Goal: Information Seeking & Learning: Learn about a topic

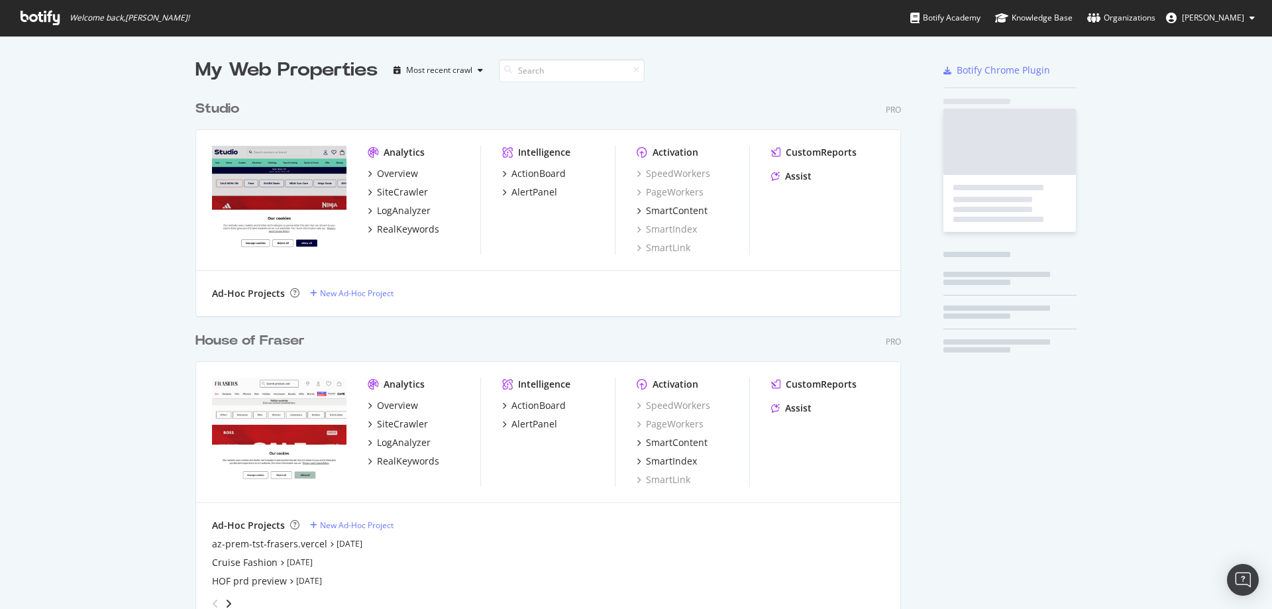
scroll to position [845, 707]
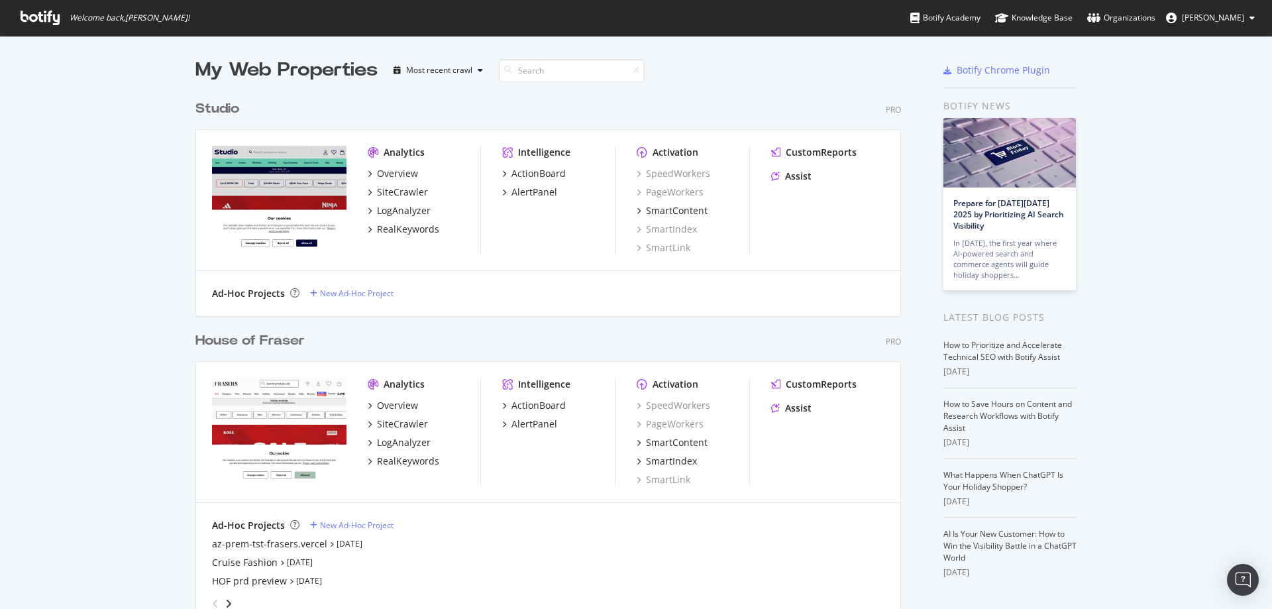
click at [244, 338] on div "House of Fraser" at bounding box center [250, 340] width 109 height 19
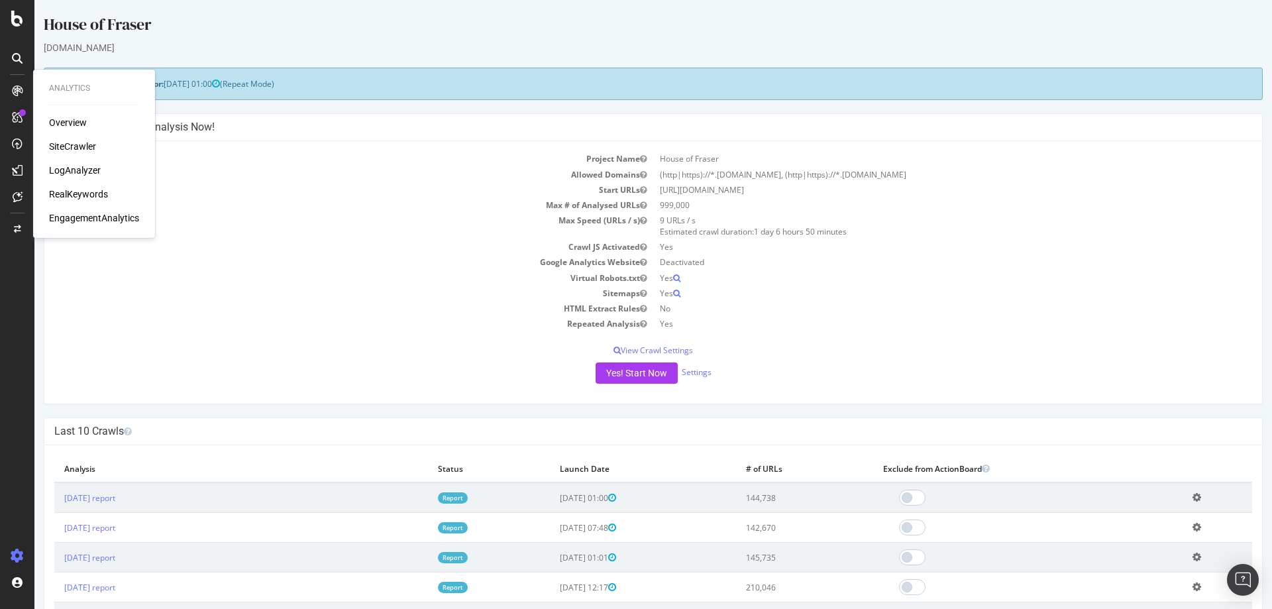
click at [68, 143] on div "SiteCrawler" at bounding box center [72, 146] width 47 height 13
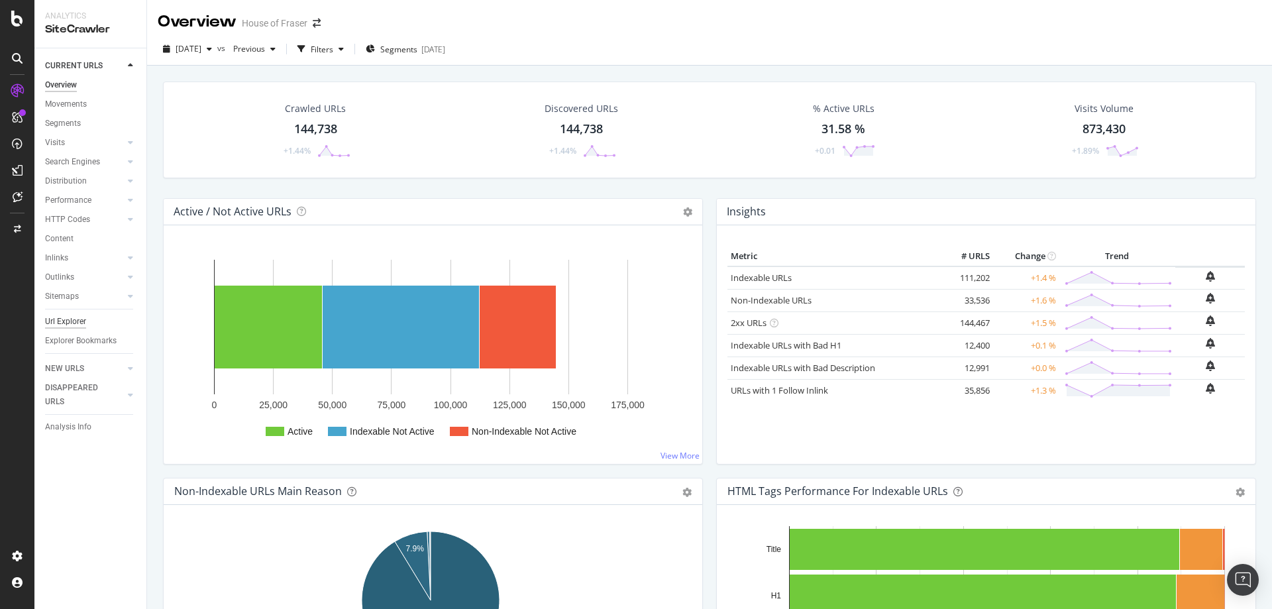
click at [62, 321] on div "Url Explorer" at bounding box center [65, 322] width 41 height 14
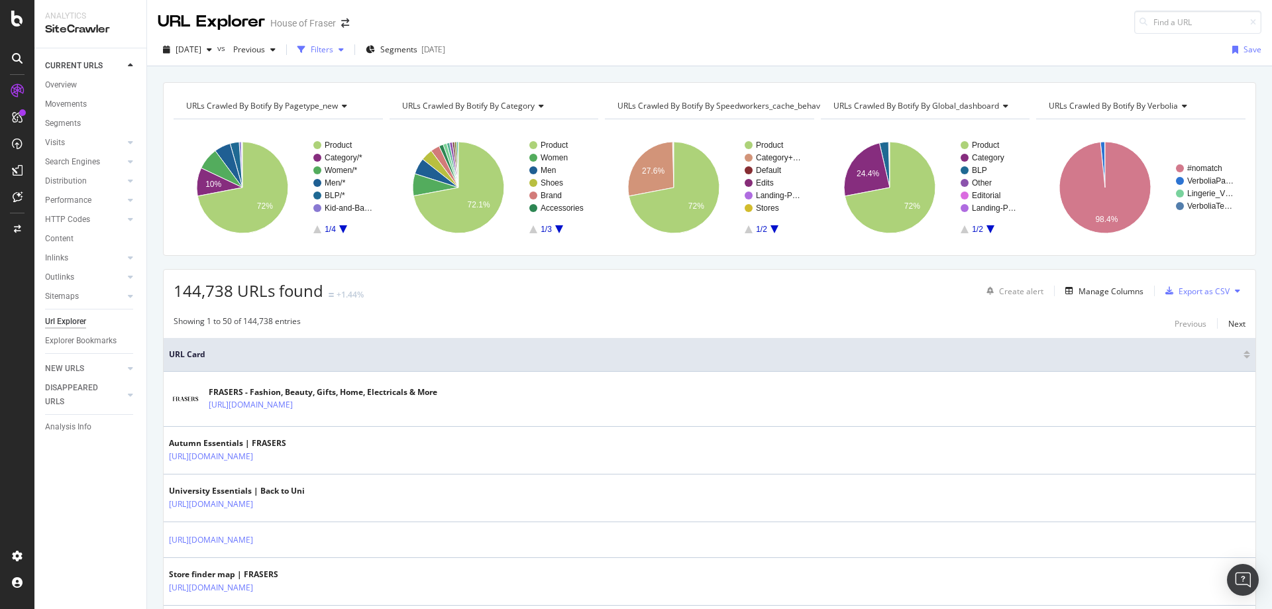
click at [349, 55] on div "Filters" at bounding box center [320, 50] width 57 height 20
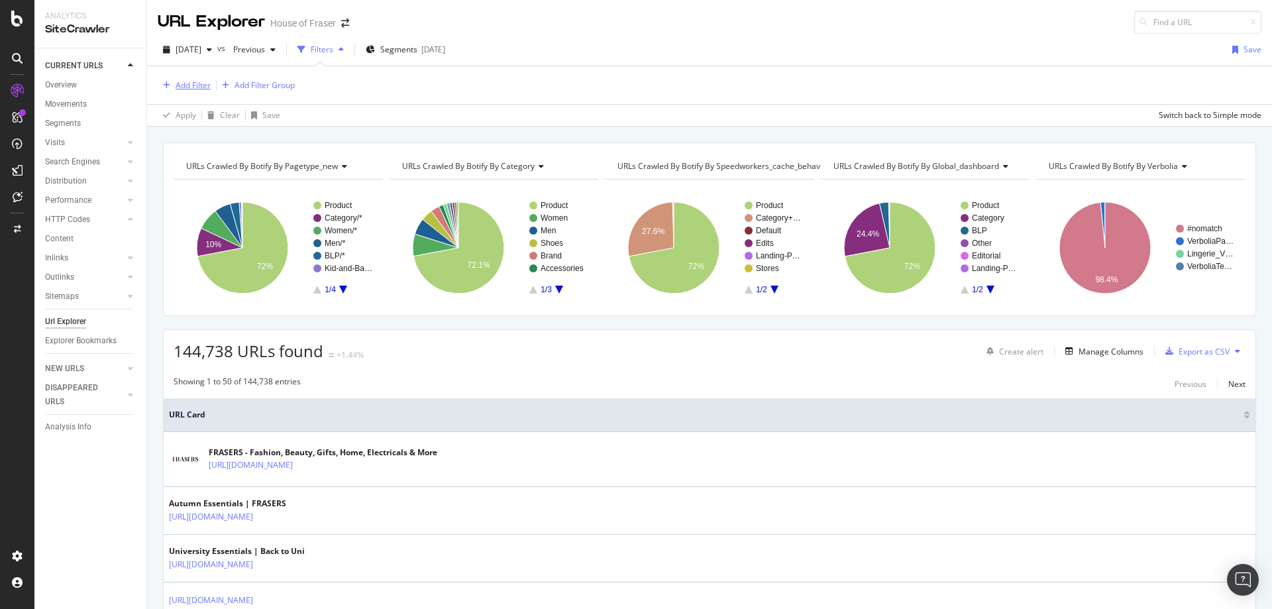
click at [184, 87] on div "Add Filter" at bounding box center [193, 85] width 35 height 11
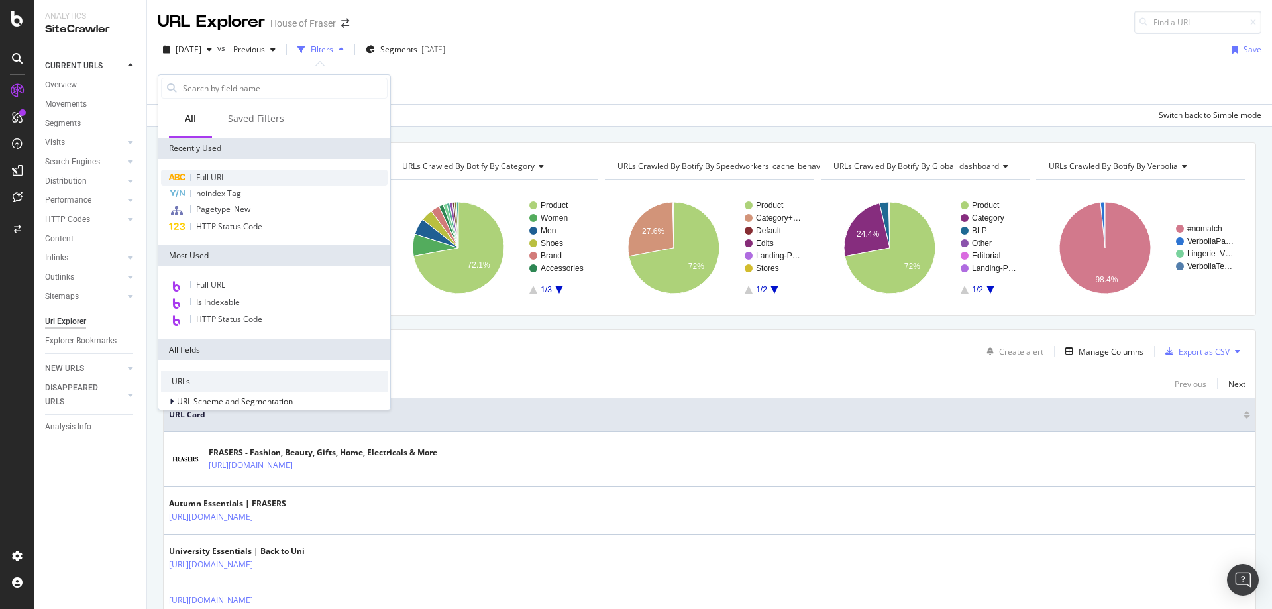
click at [199, 170] on div "Full URL" at bounding box center [274, 178] width 227 height 16
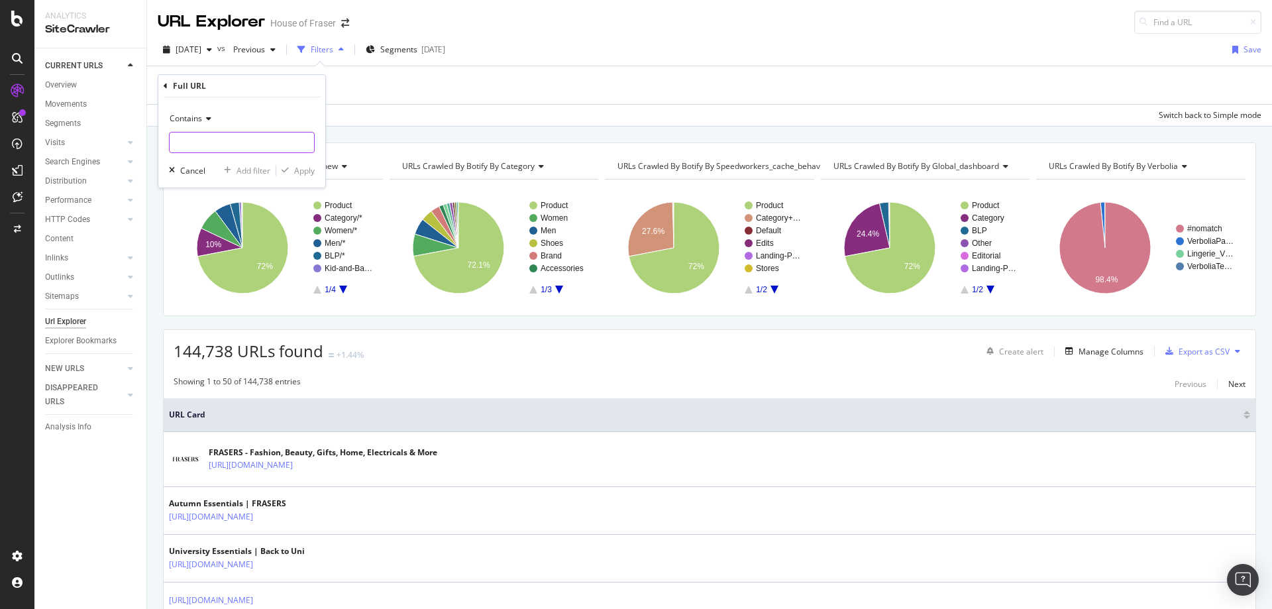
click at [244, 150] on input "text" at bounding box center [242, 142] width 144 height 21
type input "/women/jeans"
click at [303, 177] on button "Apply" at bounding box center [295, 170] width 38 height 13
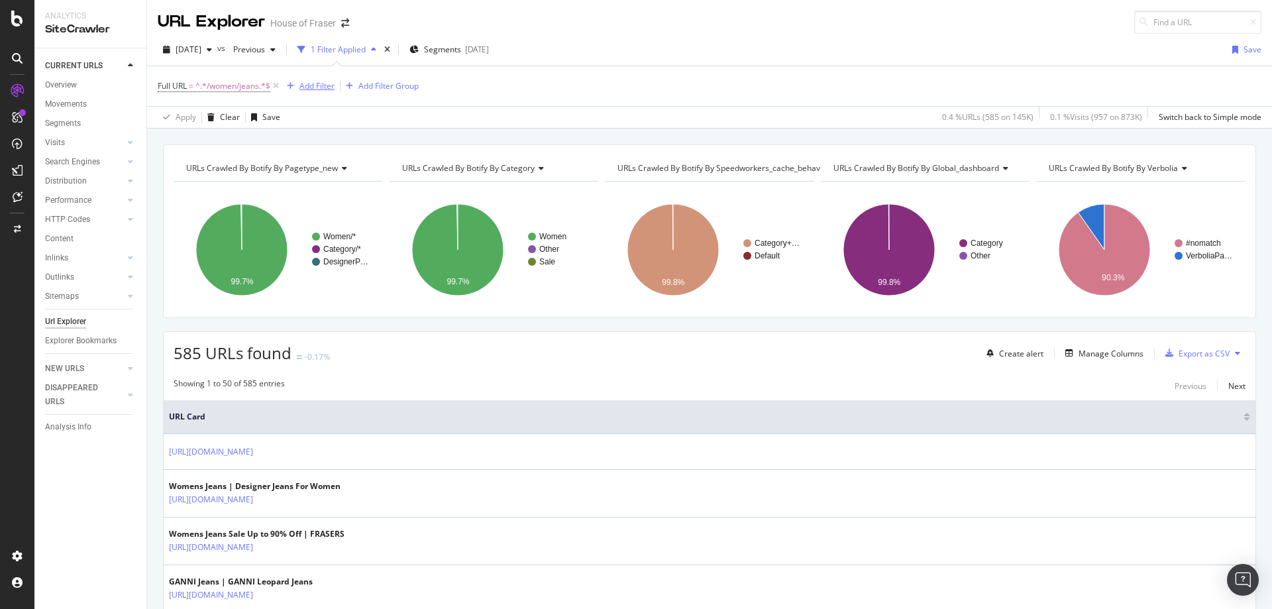
click at [329, 89] on div "Add Filter" at bounding box center [317, 85] width 35 height 11
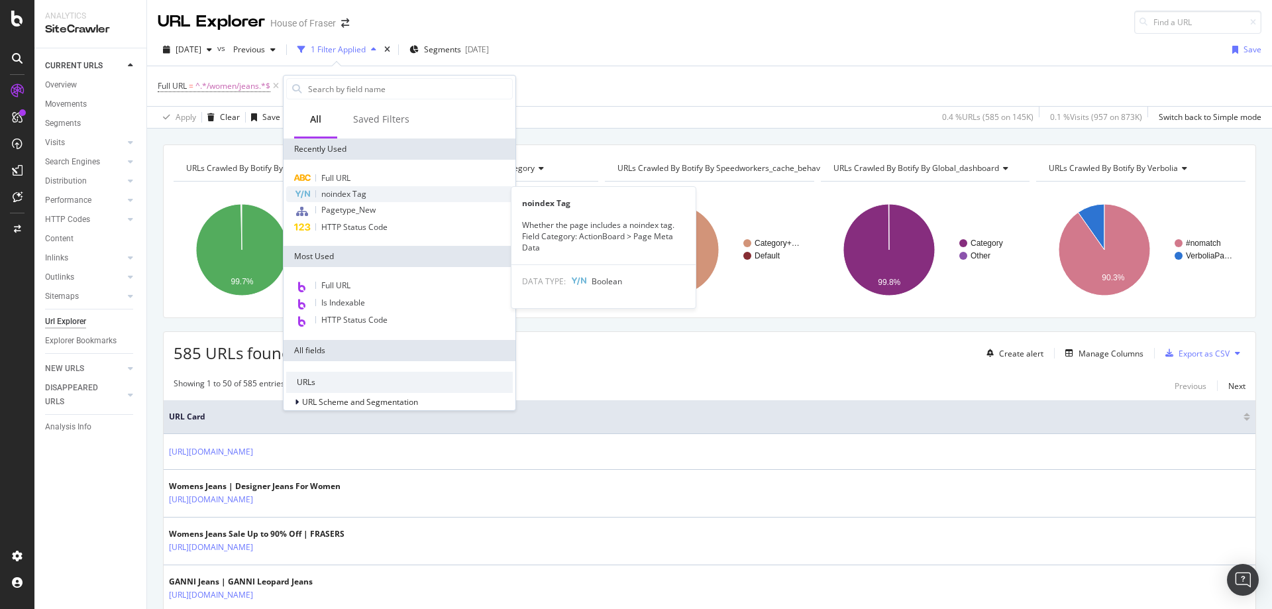
click at [342, 194] on span "noindex Tag" at bounding box center [343, 193] width 45 height 11
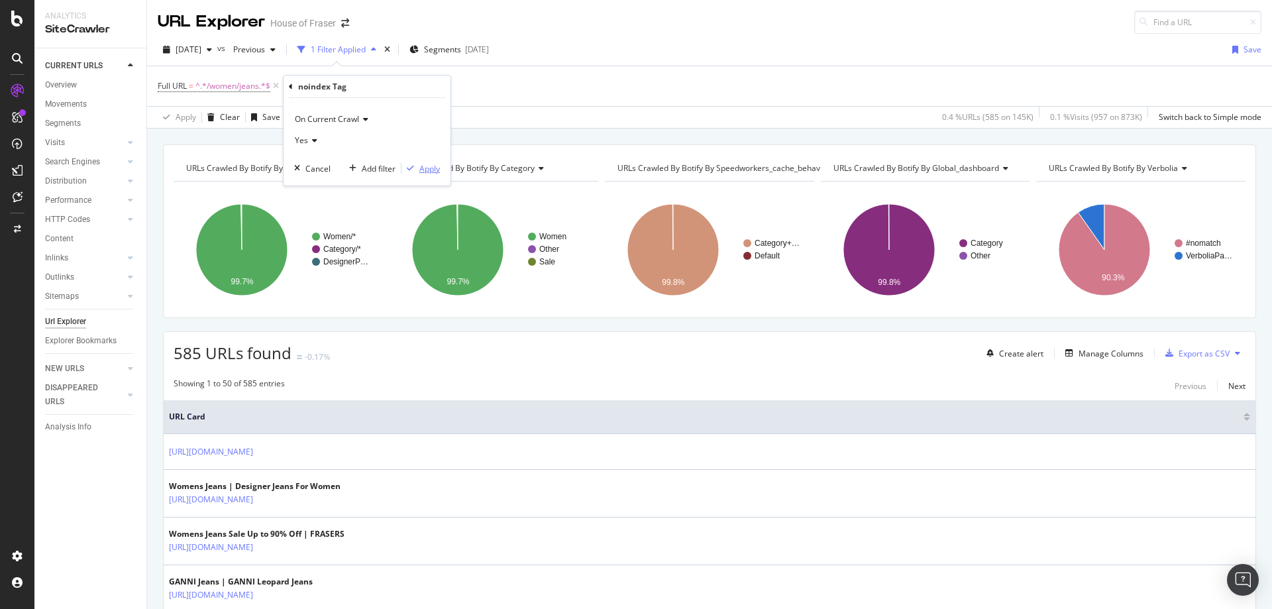
click at [427, 169] on div "Apply" at bounding box center [430, 168] width 21 height 11
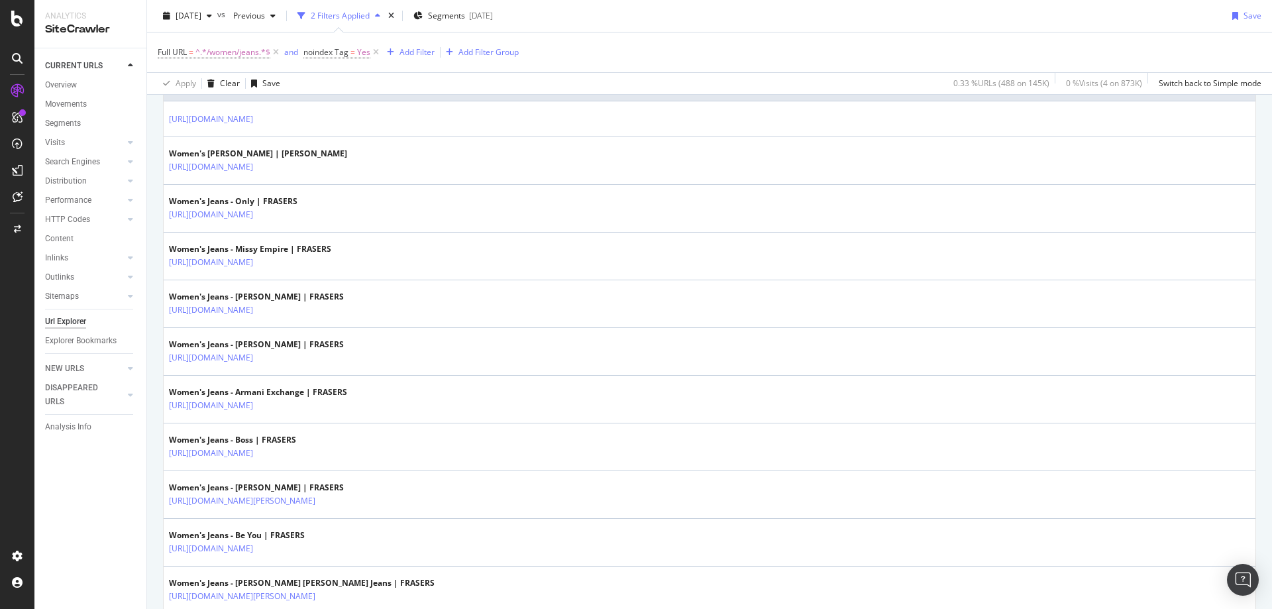
scroll to position [333, 0]
click at [355, 50] on span "=" at bounding box center [353, 51] width 5 height 11
click at [333, 108] on icon at bounding box center [334, 105] width 9 height 8
click at [333, 148] on span "No" at bounding box center [328, 149] width 11 height 11
click at [442, 137] on div "Apply" at bounding box center [451, 132] width 21 height 11
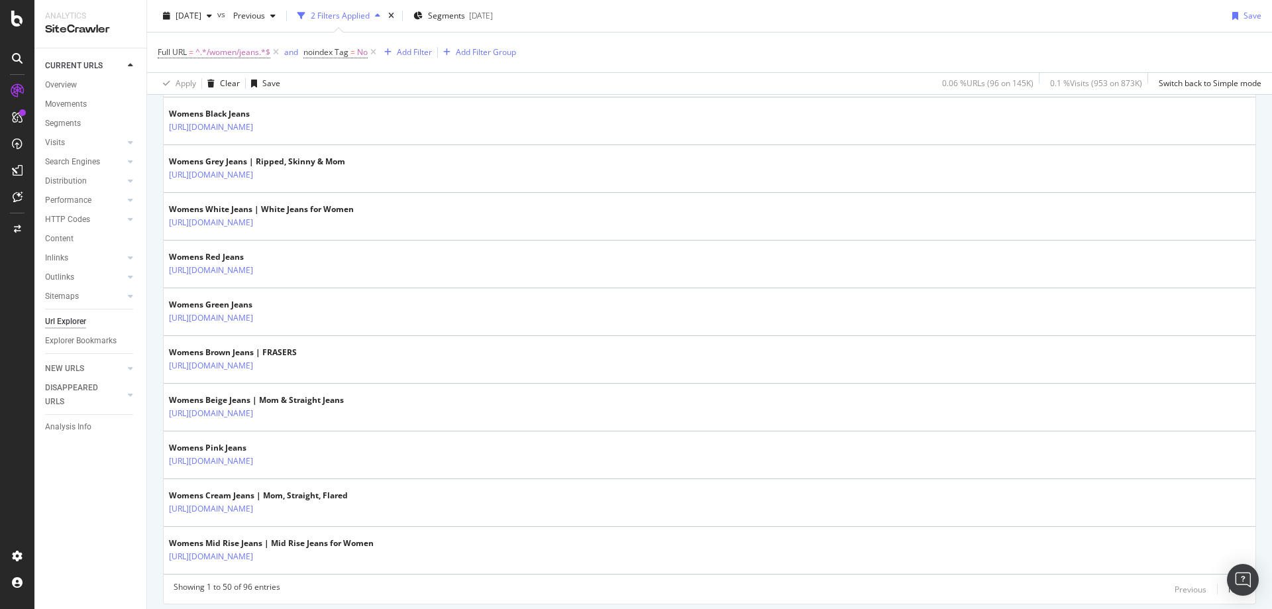
scroll to position [2287, 0]
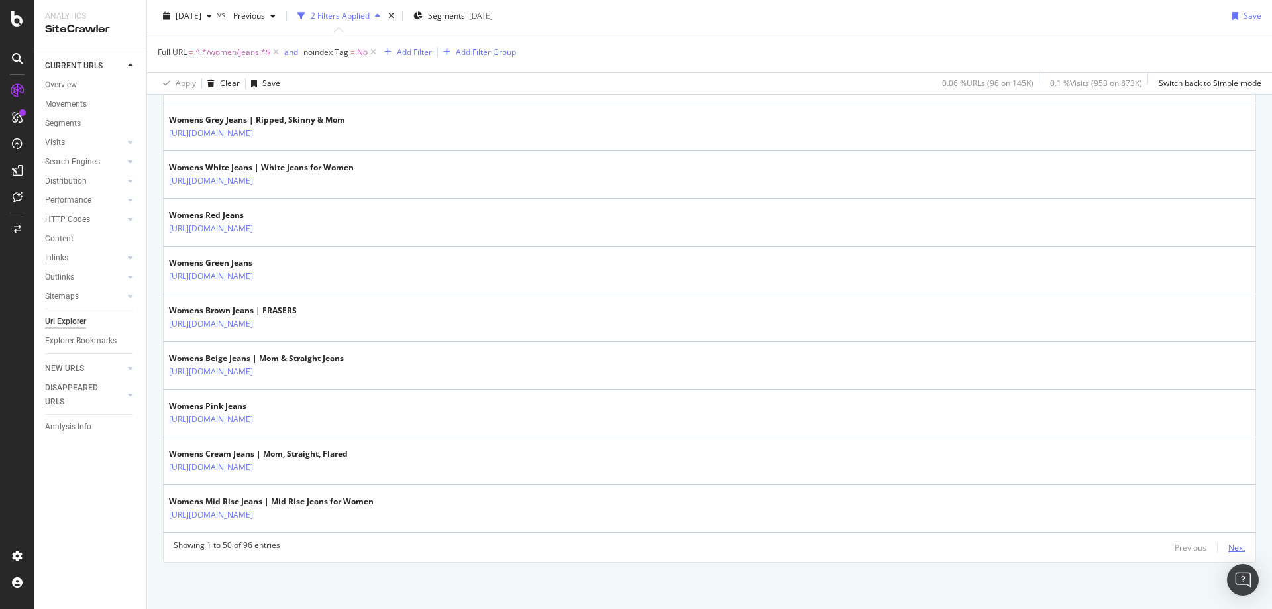
click at [1229, 550] on div "Next" at bounding box center [1237, 547] width 17 height 11
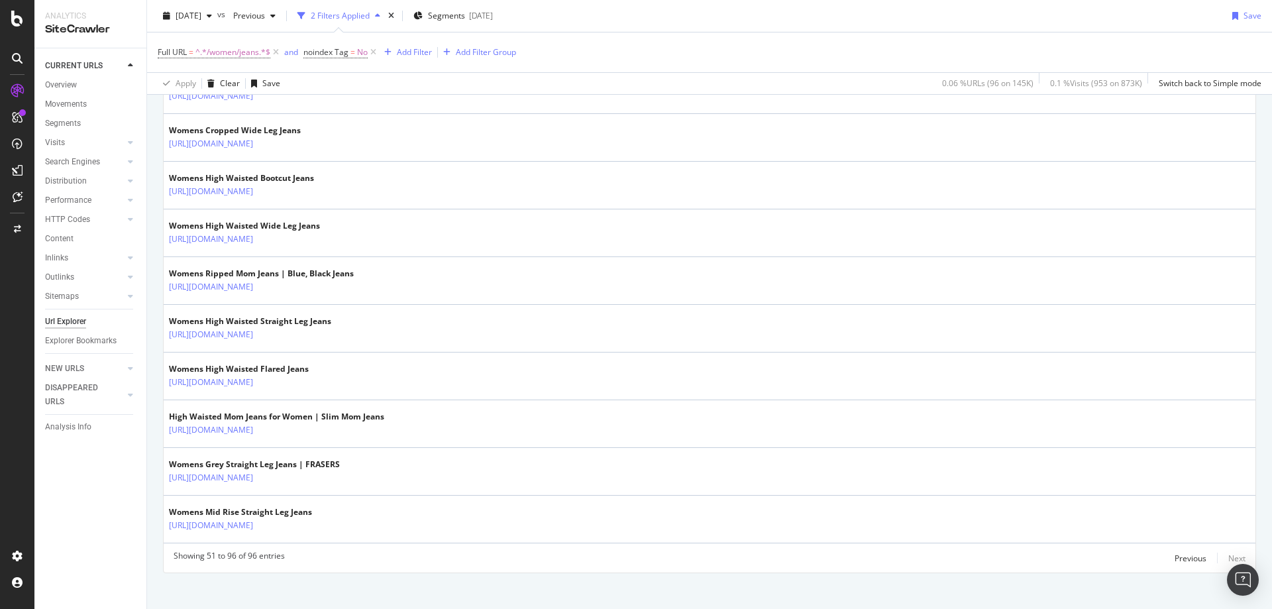
scroll to position [2096, 0]
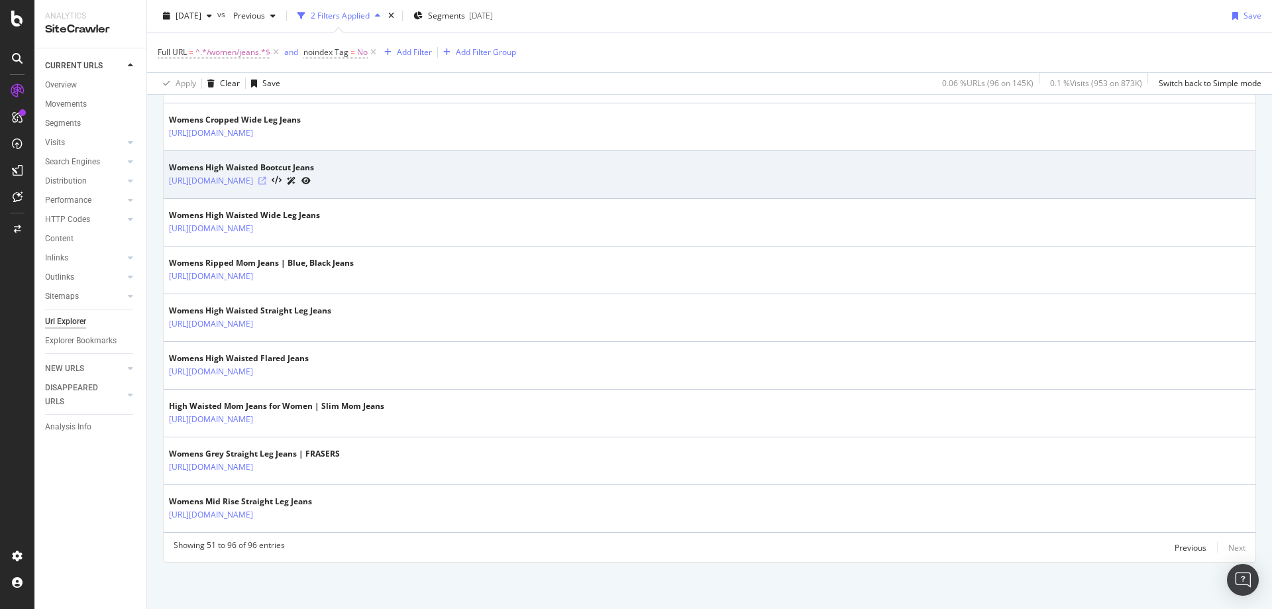
click at [266, 180] on icon at bounding box center [262, 181] width 8 height 8
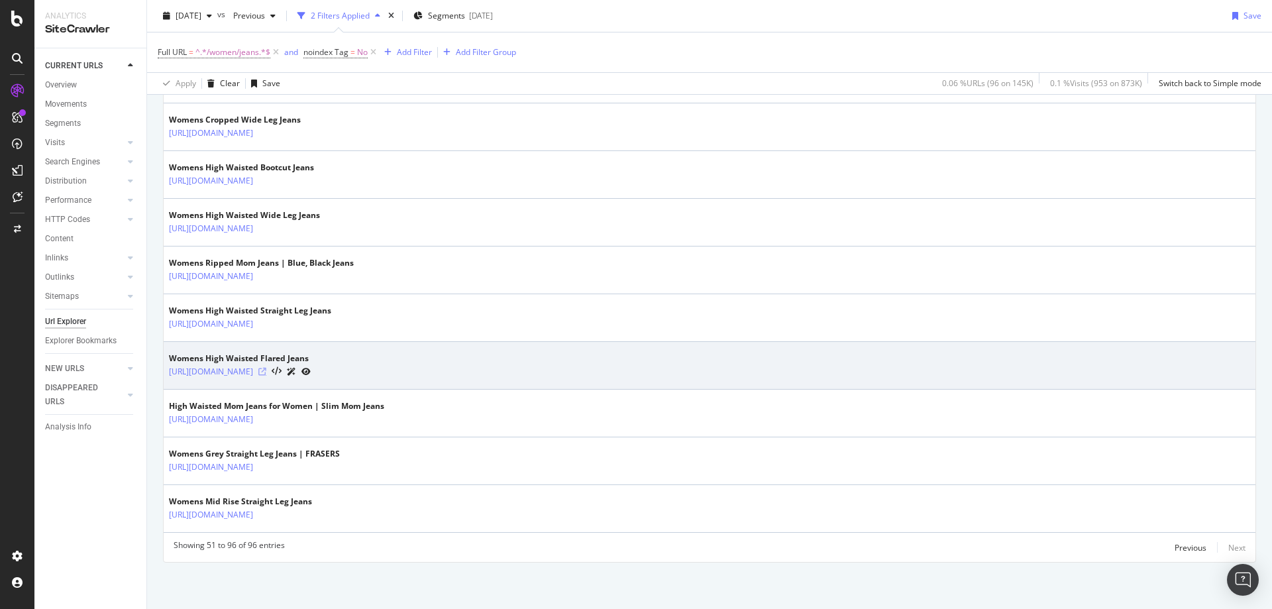
click at [266, 371] on icon at bounding box center [262, 372] width 8 height 8
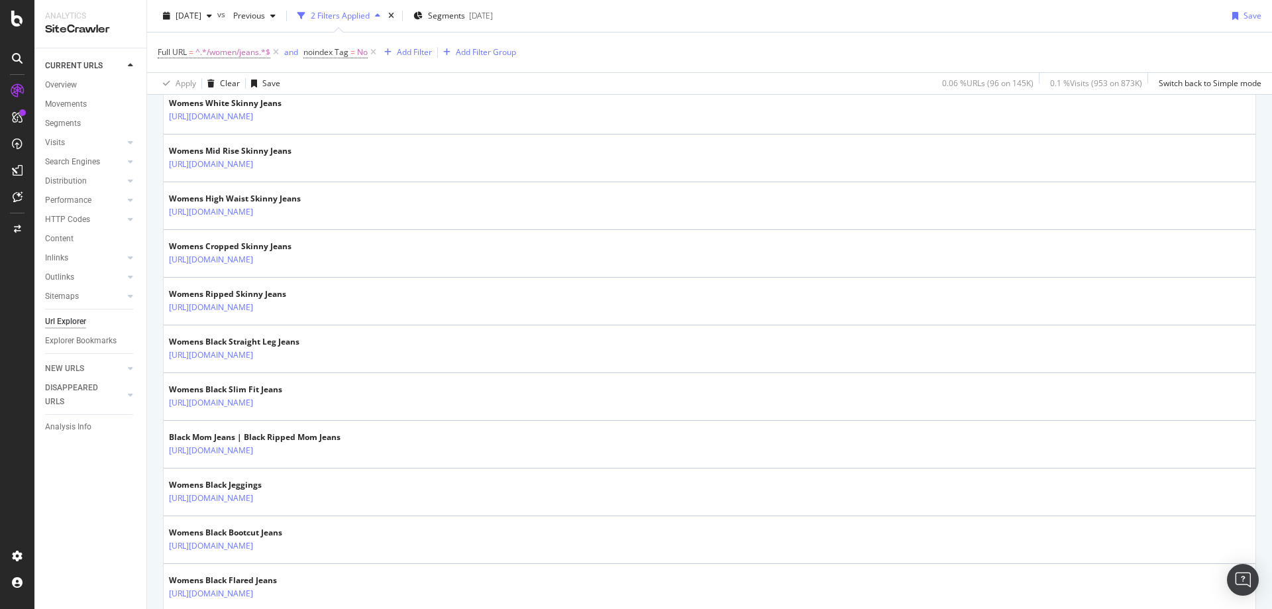
scroll to position [964, 0]
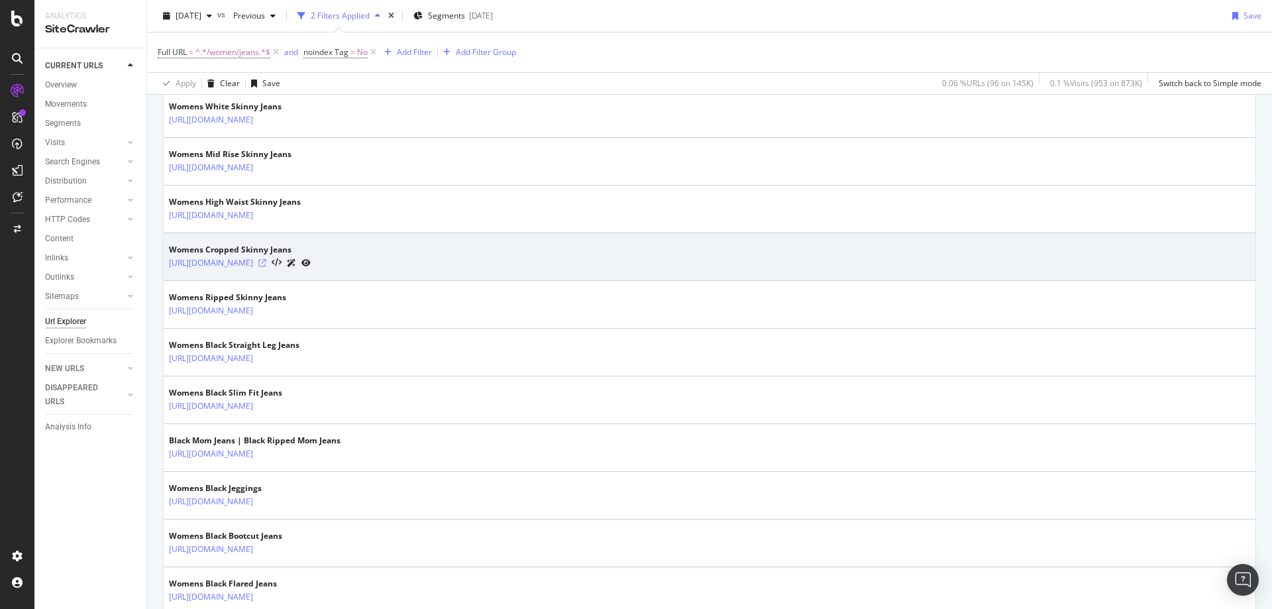
click at [266, 262] on icon at bounding box center [262, 263] width 8 height 8
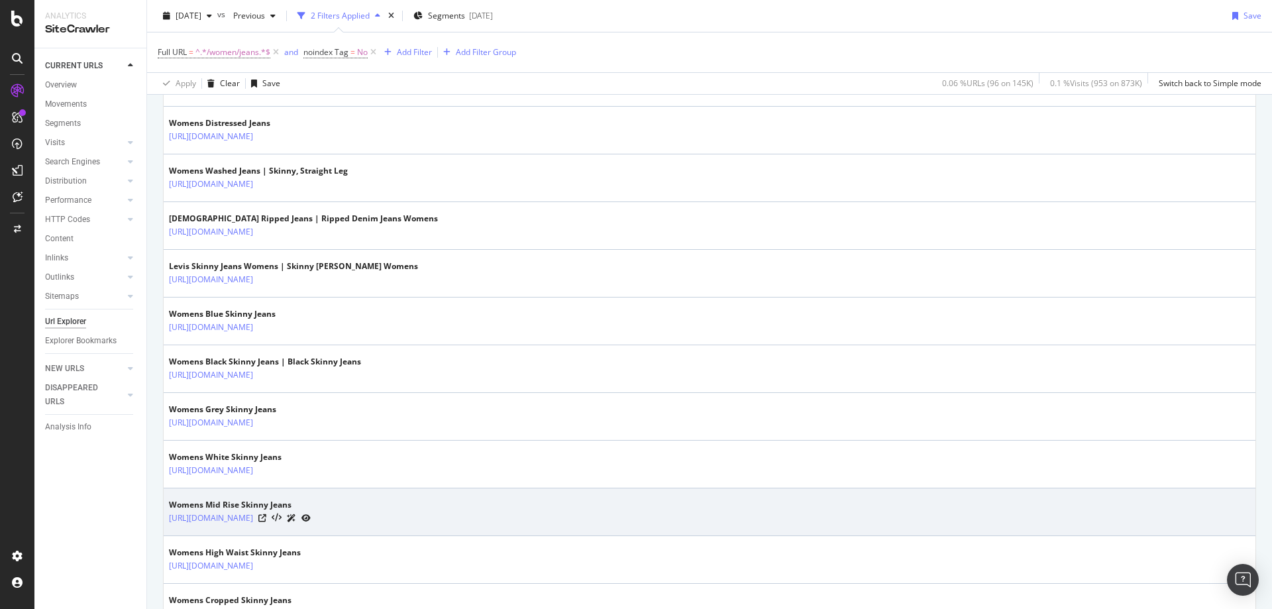
scroll to position [613, 0]
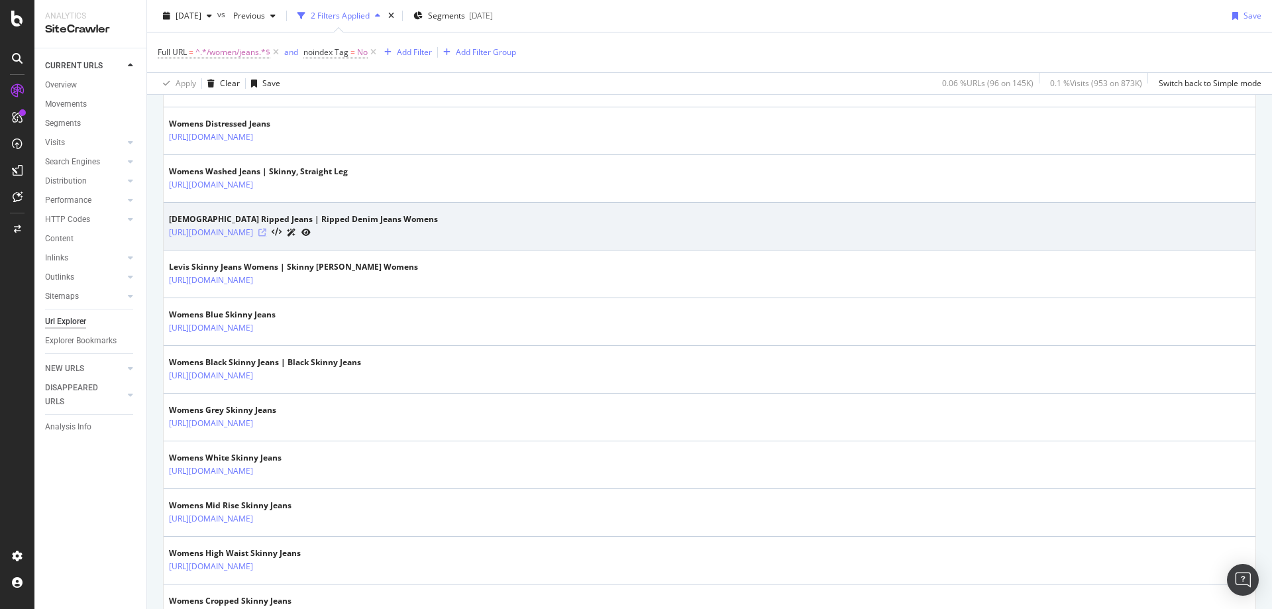
click at [266, 233] on icon at bounding box center [262, 233] width 8 height 8
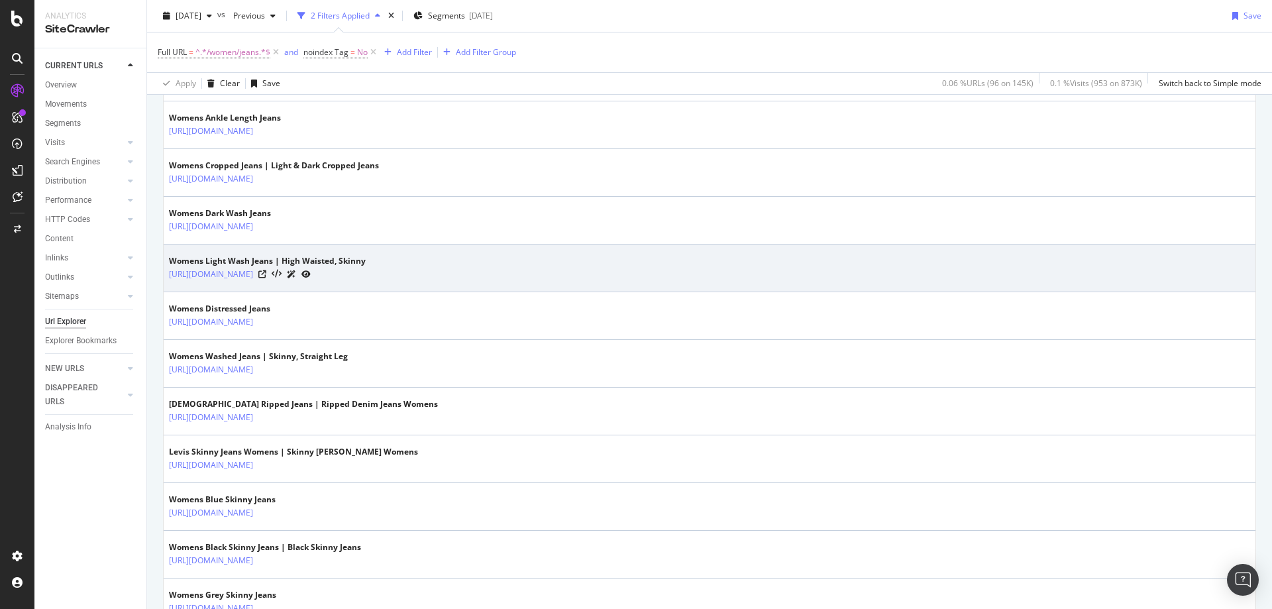
scroll to position [425, 0]
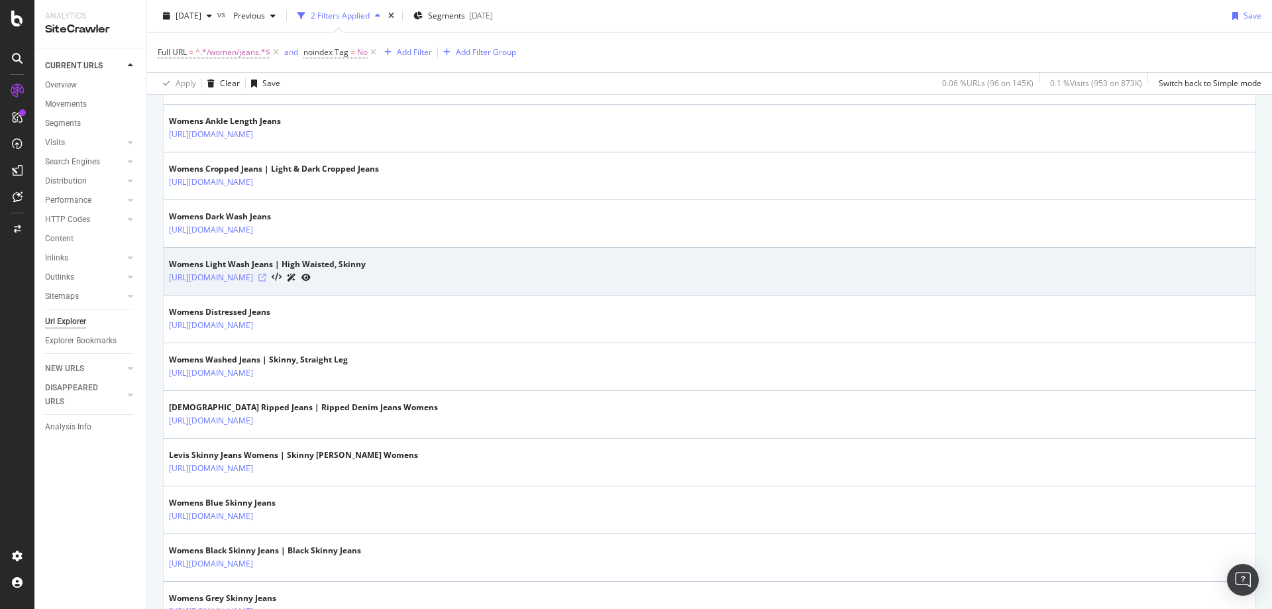
click at [266, 276] on icon at bounding box center [262, 278] width 8 height 8
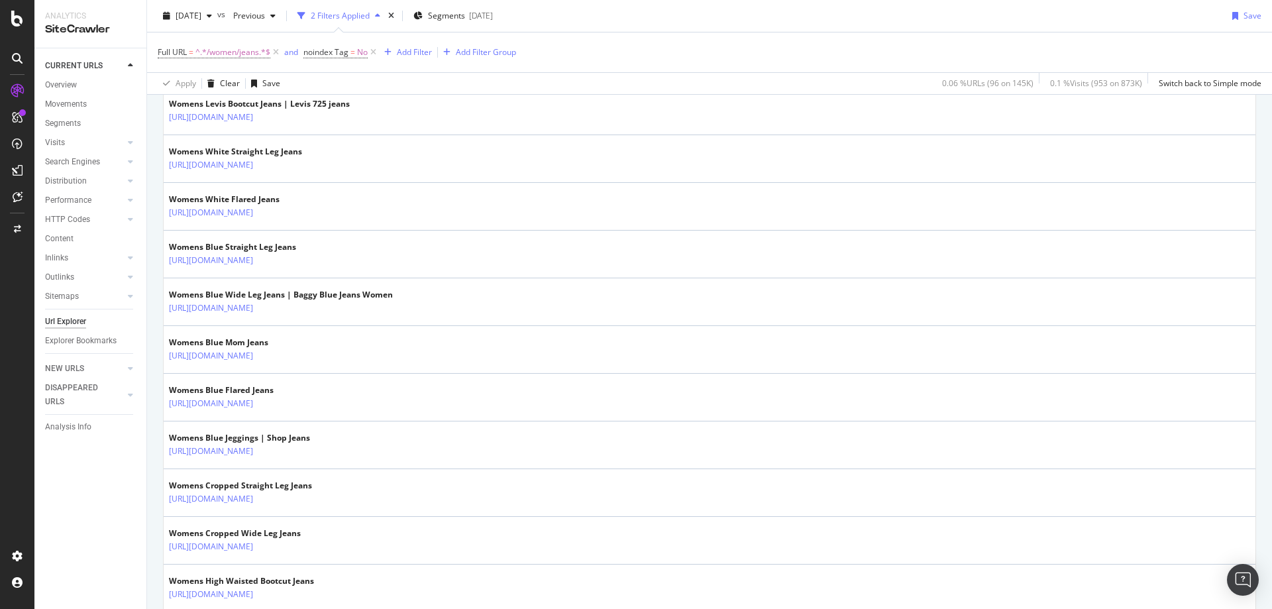
scroll to position [2096, 0]
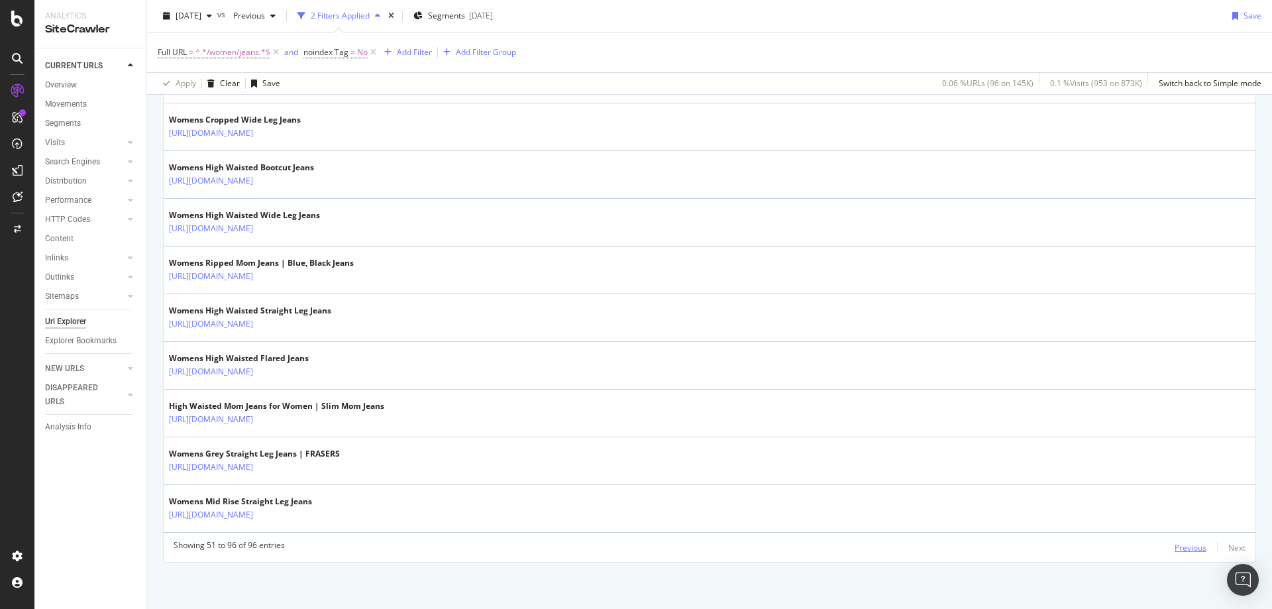
click at [1180, 543] on div "Previous" at bounding box center [1191, 547] width 32 height 11
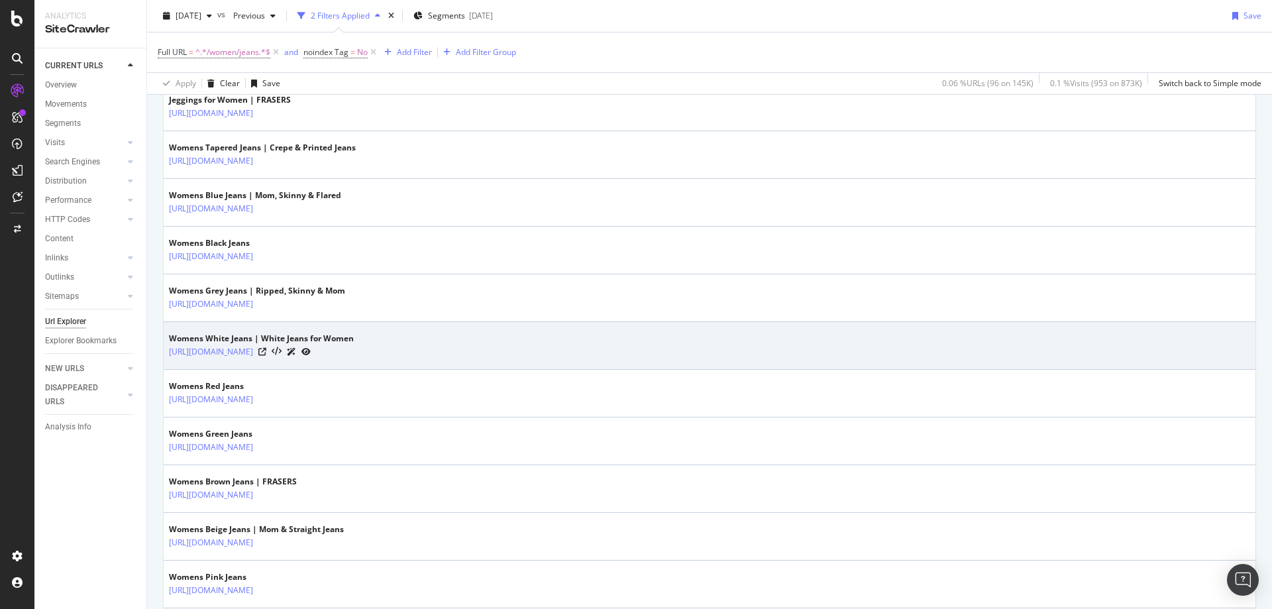
scroll to position [2115, 0]
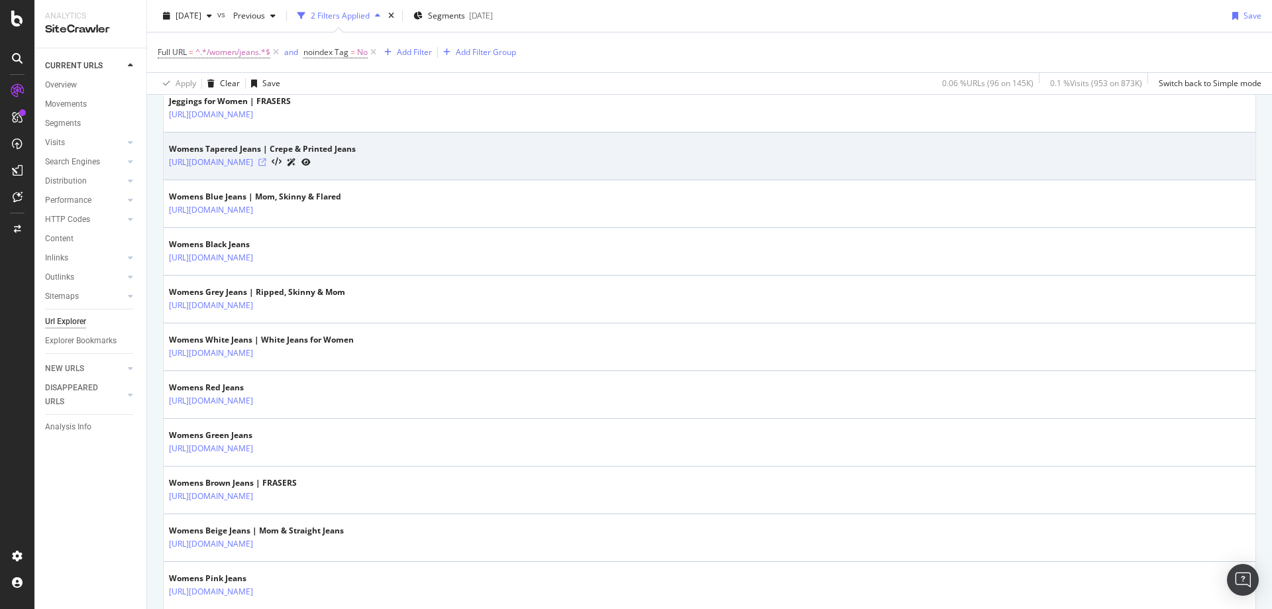
click at [266, 163] on icon at bounding box center [262, 162] width 8 height 8
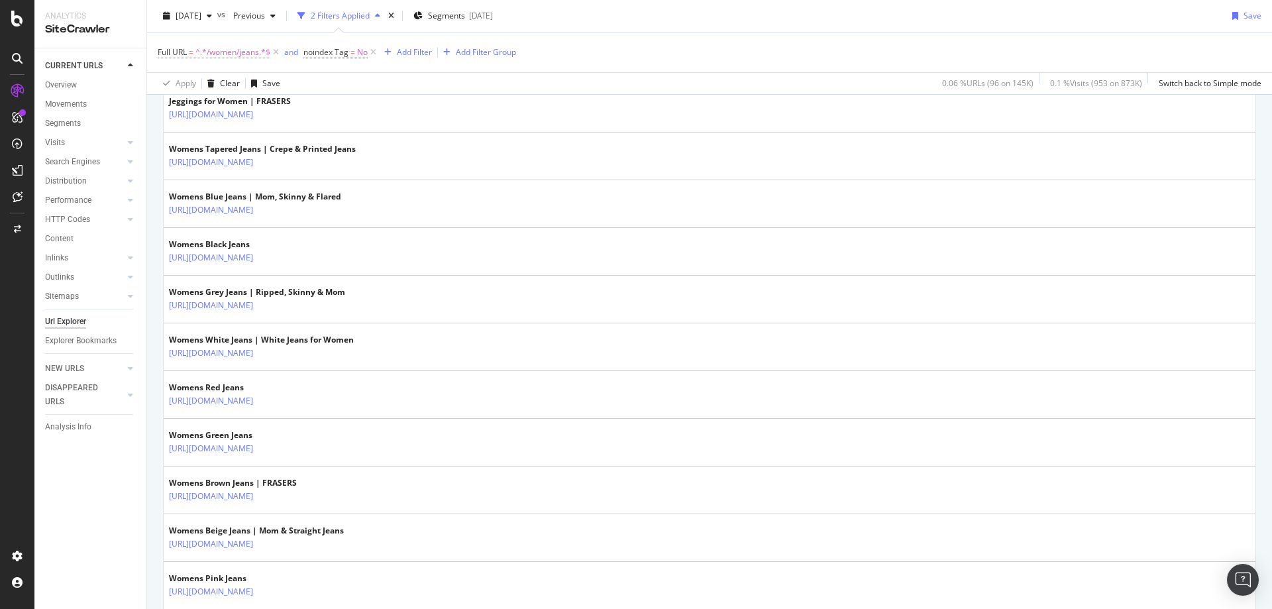
click at [230, 54] on span "^.*/women/jeans.*$" at bounding box center [233, 52] width 75 height 19
click at [300, 102] on div at bounding box center [304, 107] width 19 height 21
click at [251, 101] on input "text" at bounding box center [242, 107] width 144 height 21
paste input "/women/dresses/blazer-dresses"
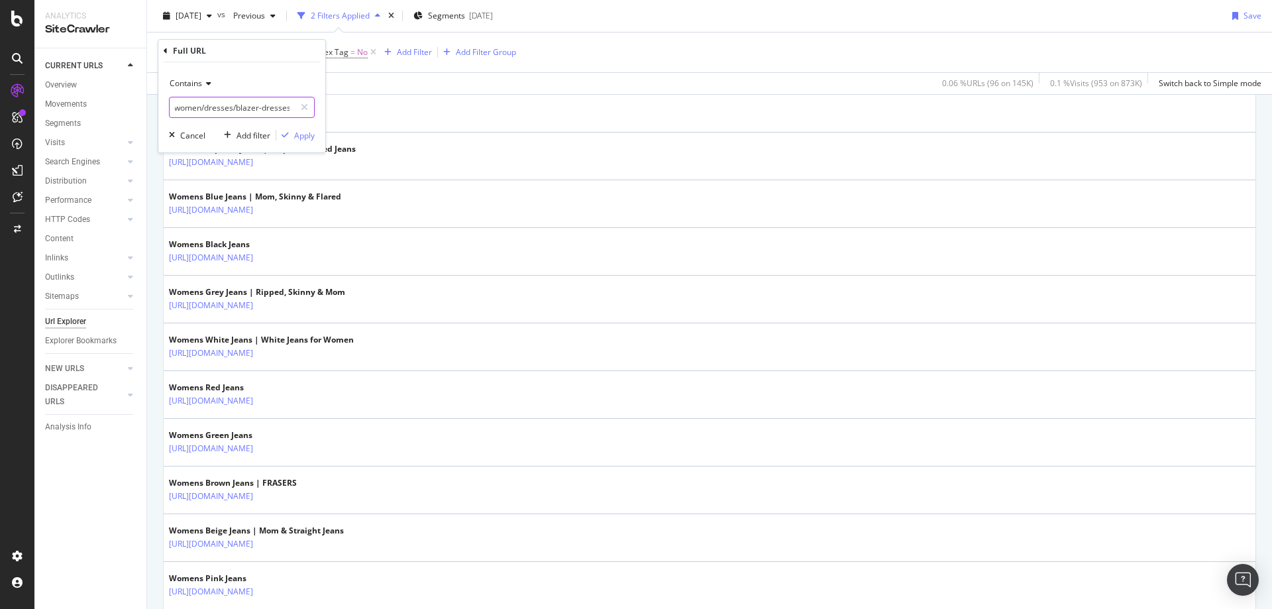
click at [176, 112] on input "/women/dresses/blazer-dresses" at bounding box center [232, 107] width 125 height 21
click at [174, 105] on input "/women/dresses/blazer-dresses" at bounding box center [232, 107] width 125 height 21
type input "/women/dresses/blazer-dresses"
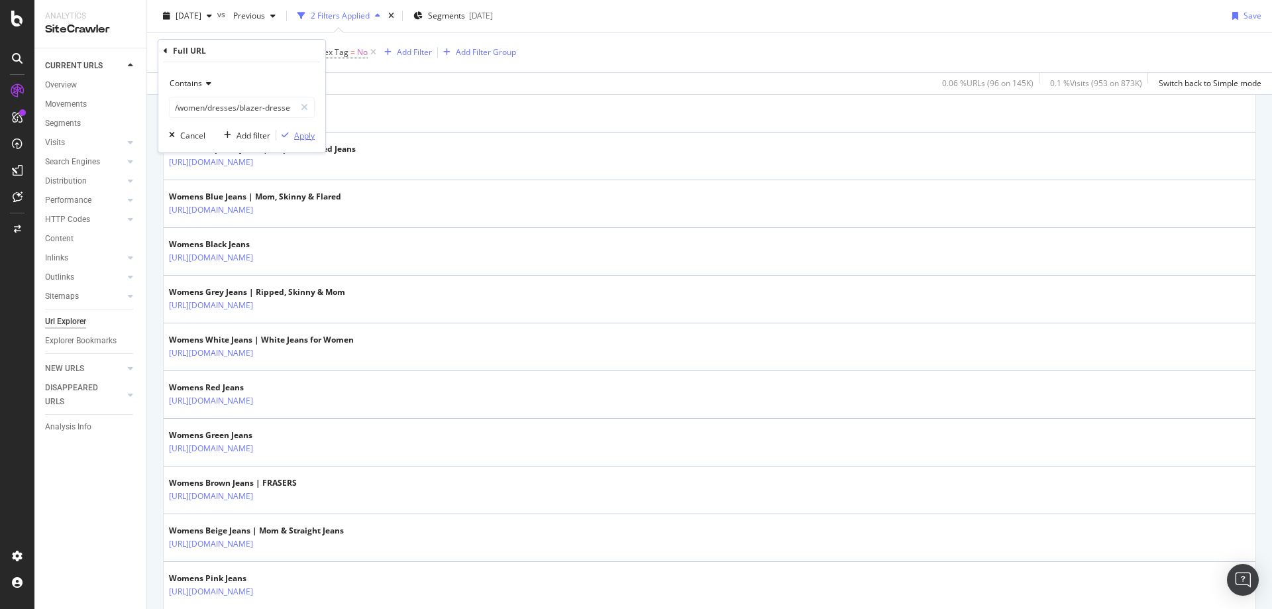
click at [296, 131] on div "Apply" at bounding box center [304, 135] width 21 height 11
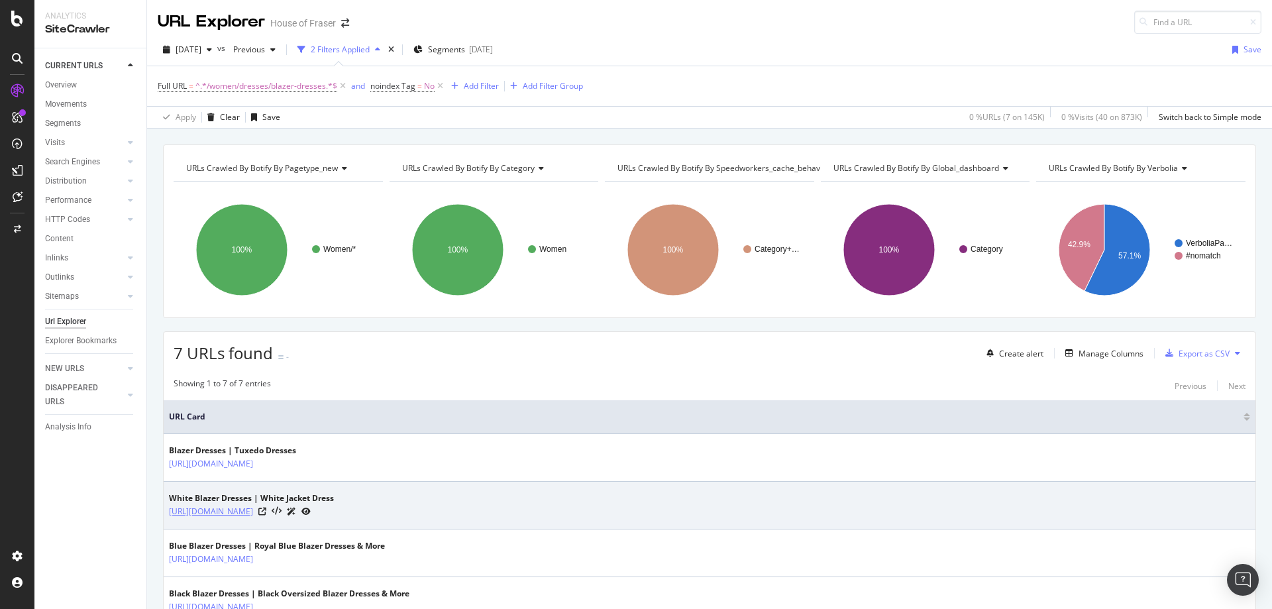
scroll to position [235, 0]
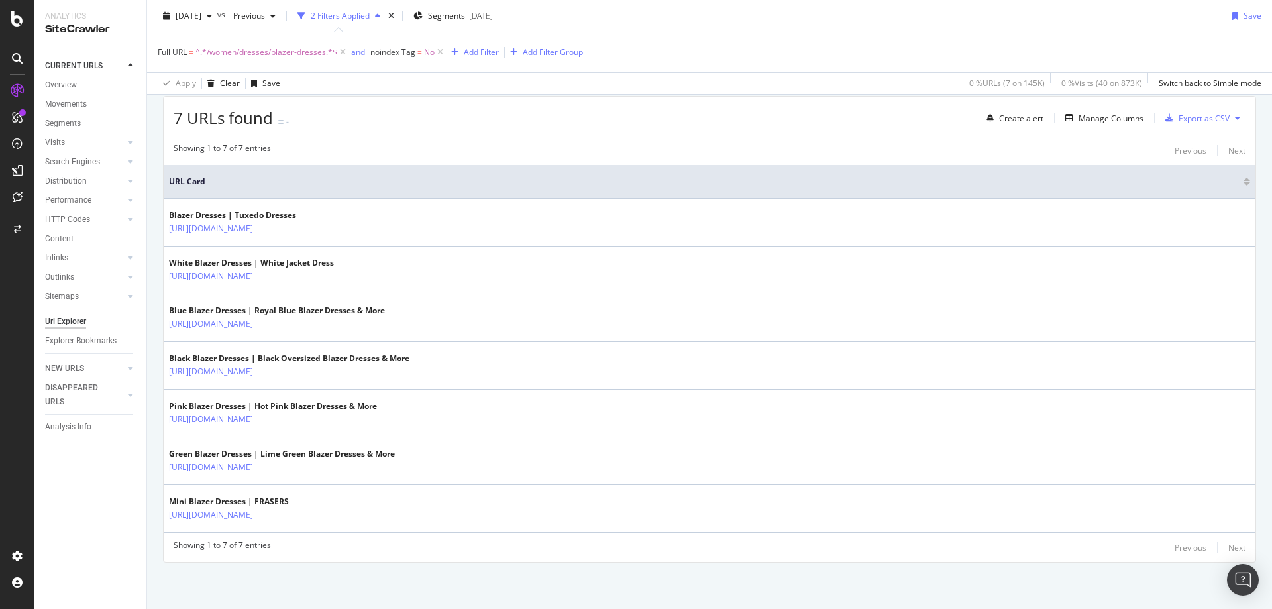
click at [270, 38] on div "Full URL = ^.*/women/dresses/blazer-dresses.*$ and noindex Tag = No Add Filter …" at bounding box center [710, 52] width 1104 height 40
click at [270, 53] on span "^.*/women/dresses/blazer-dresses.*$" at bounding box center [267, 52] width 142 height 19
click at [299, 113] on div at bounding box center [304, 107] width 19 height 21
click at [280, 108] on input "text" at bounding box center [242, 107] width 144 height 21
type input "lacoste"
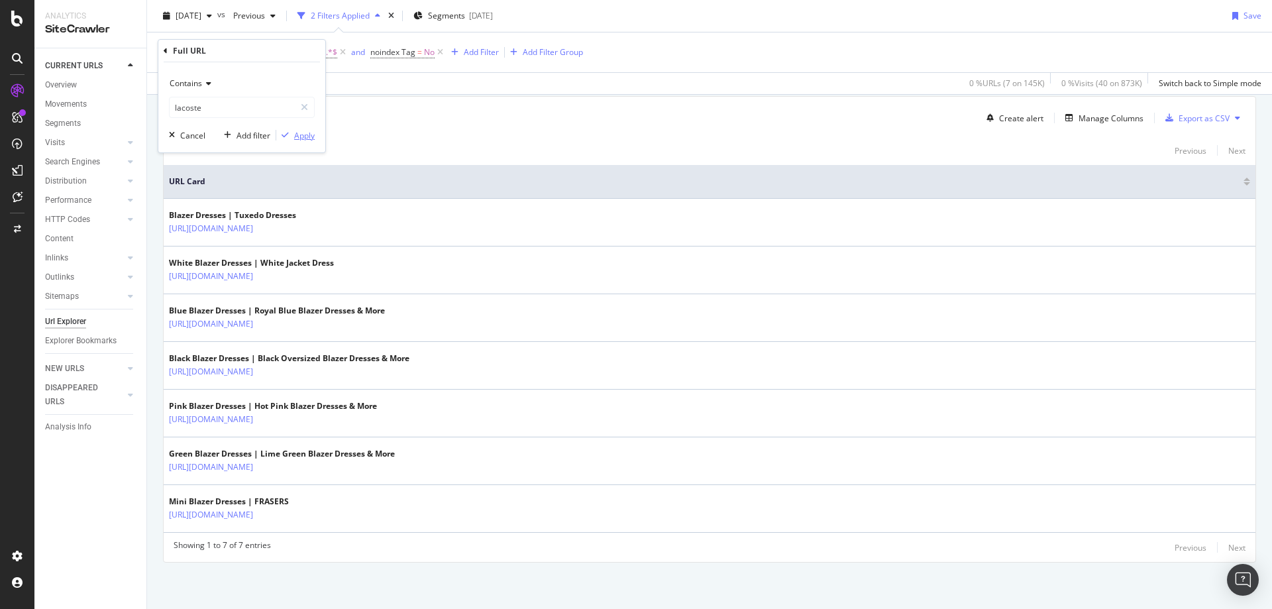
click at [294, 140] on div "Apply" at bounding box center [304, 135] width 21 height 11
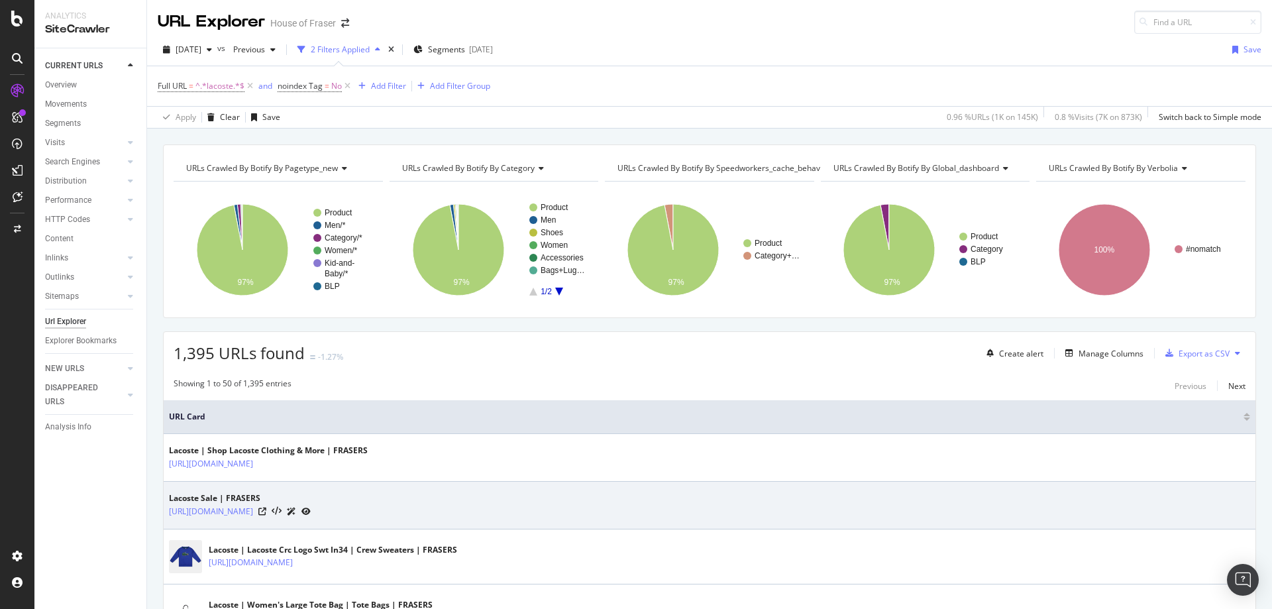
scroll to position [351, 0]
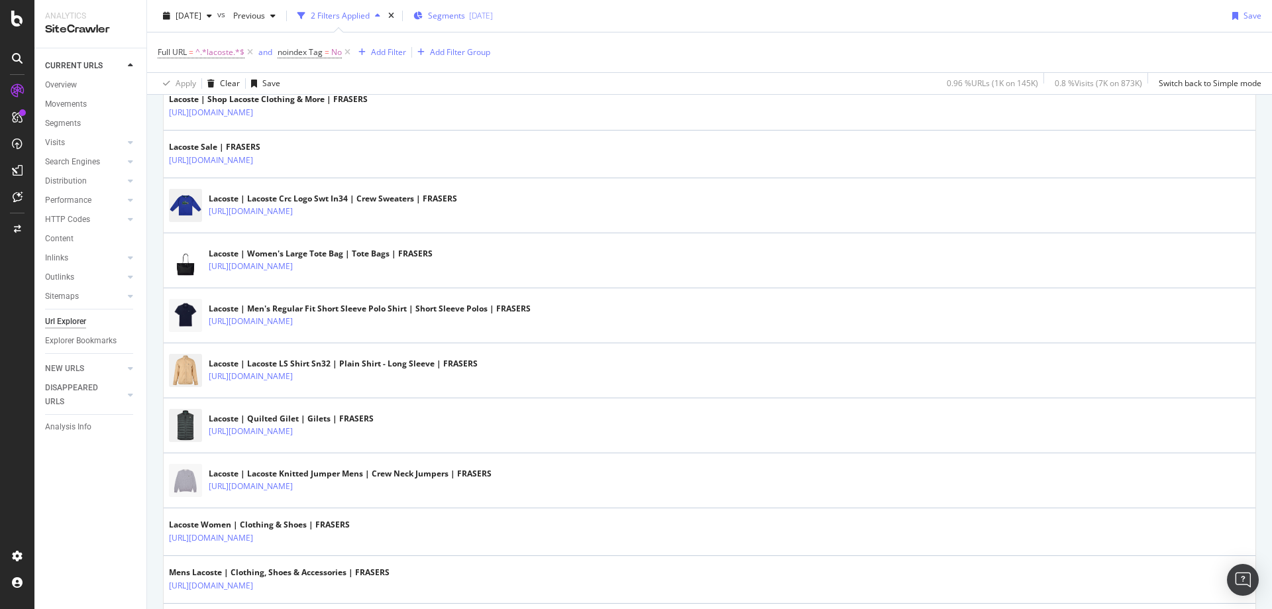
click at [493, 9] on div "Segments [DATE]" at bounding box center [454, 16] width 80 height 20
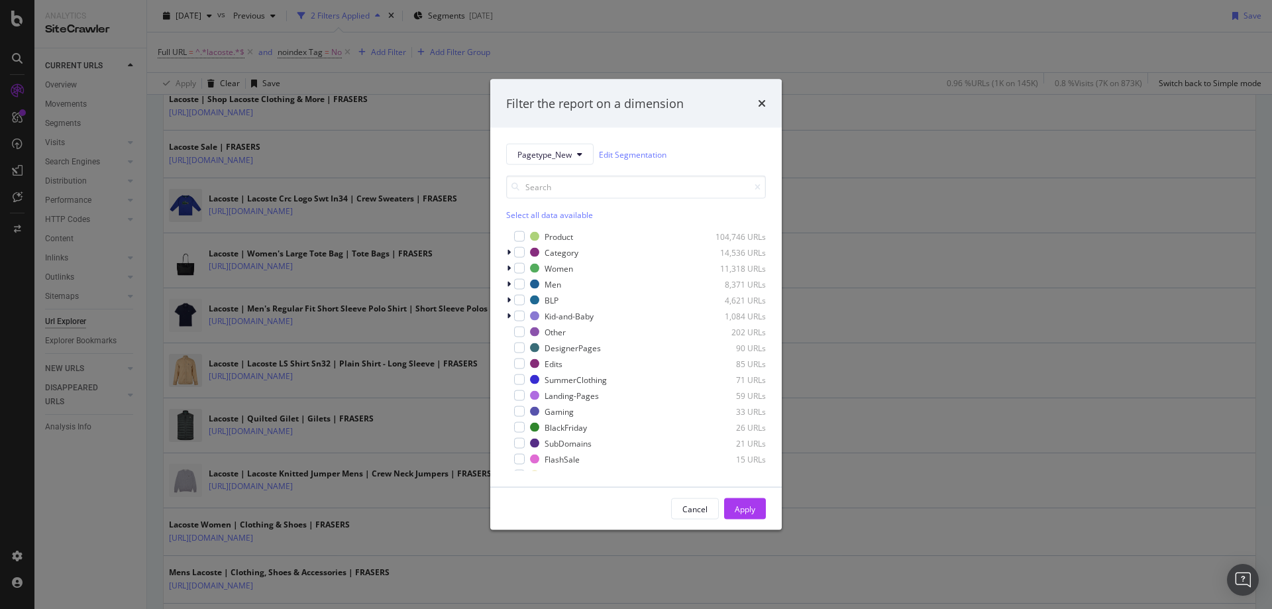
click at [534, 215] on div "Select all data available" at bounding box center [636, 214] width 260 height 11
click at [520, 235] on icon "modal" at bounding box center [520, 236] width 6 height 7
click at [746, 516] on div "Apply" at bounding box center [745, 509] width 21 height 20
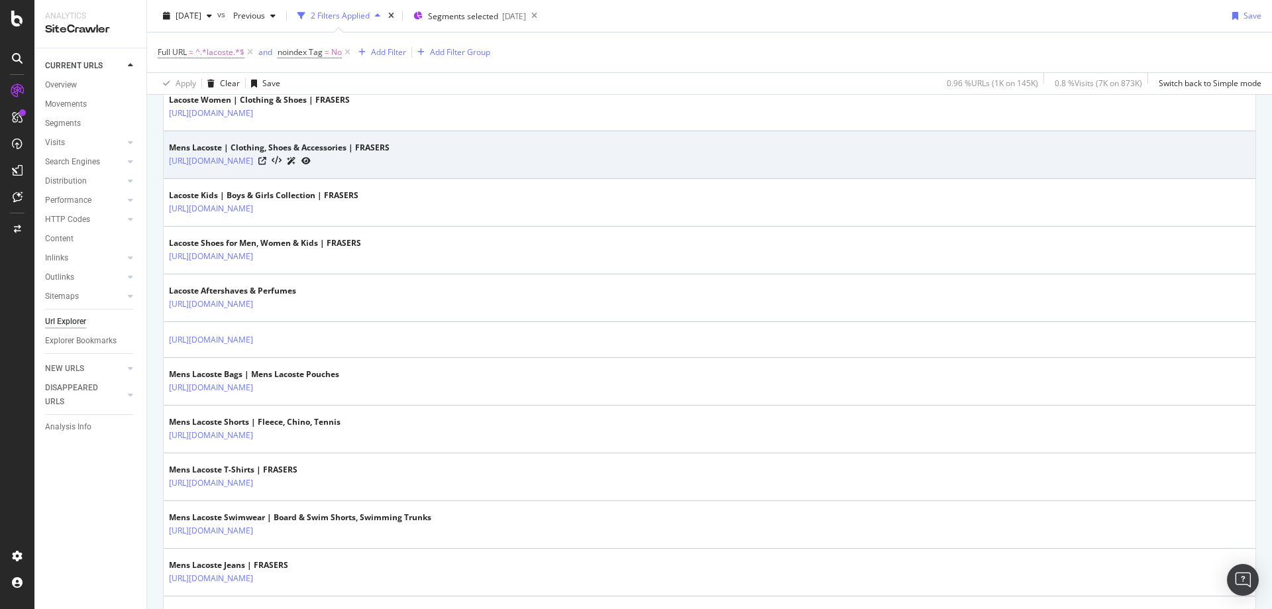
scroll to position [447, 0]
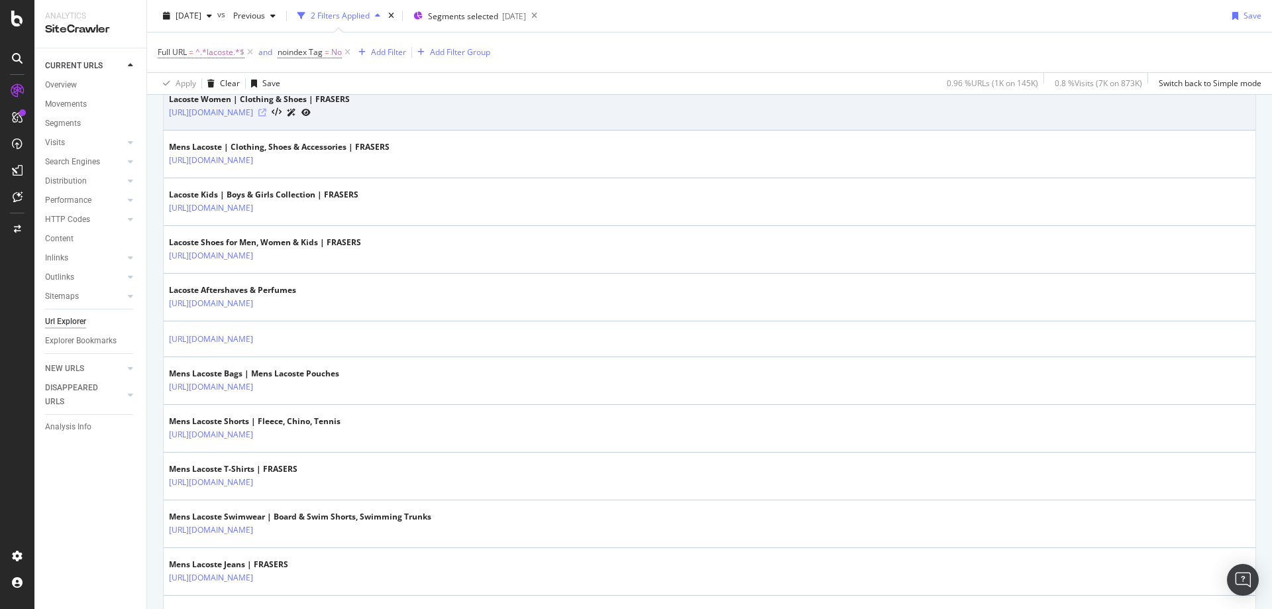
click at [266, 113] on icon at bounding box center [262, 113] width 8 height 8
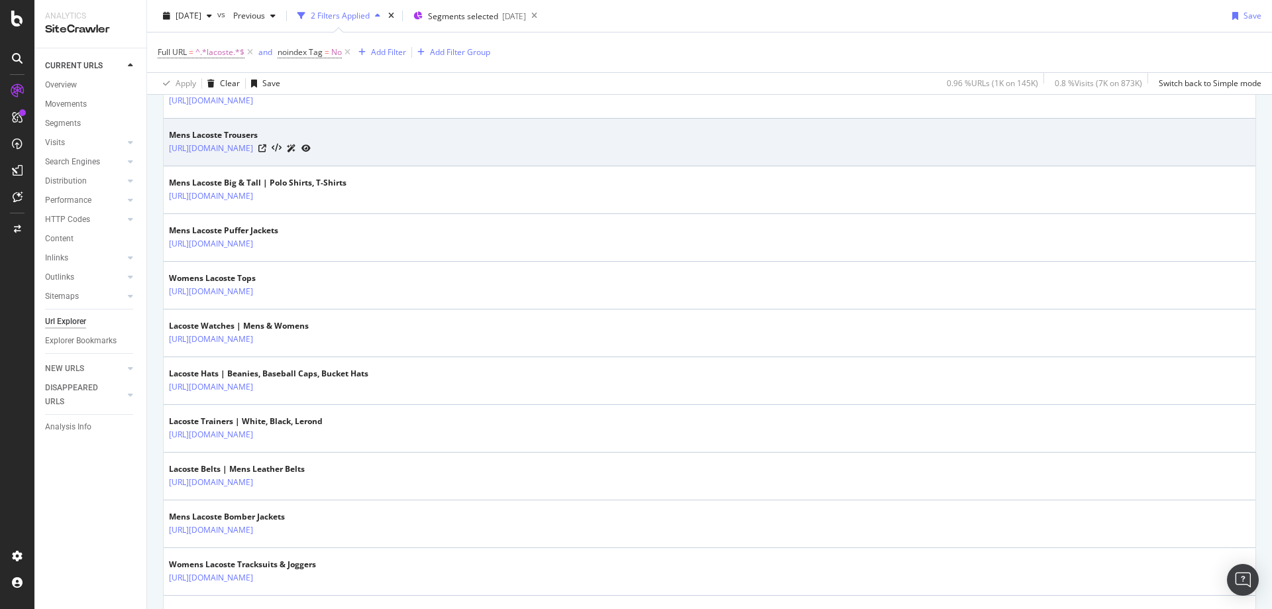
scroll to position [1736, 0]
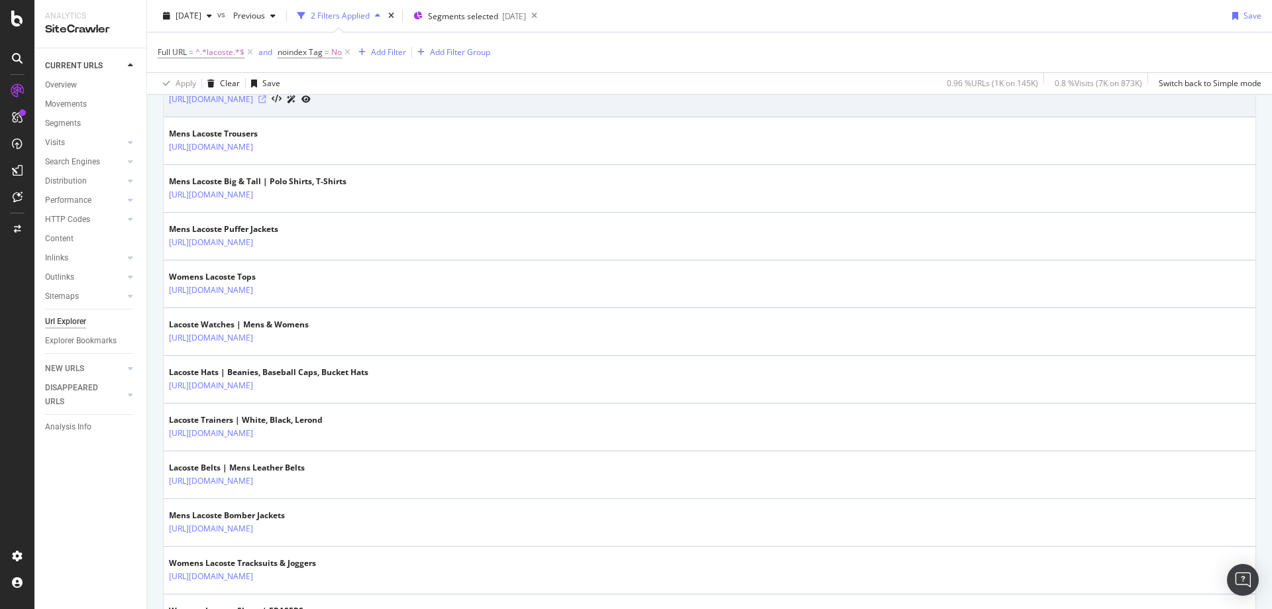
click at [266, 97] on icon at bounding box center [262, 99] width 8 height 8
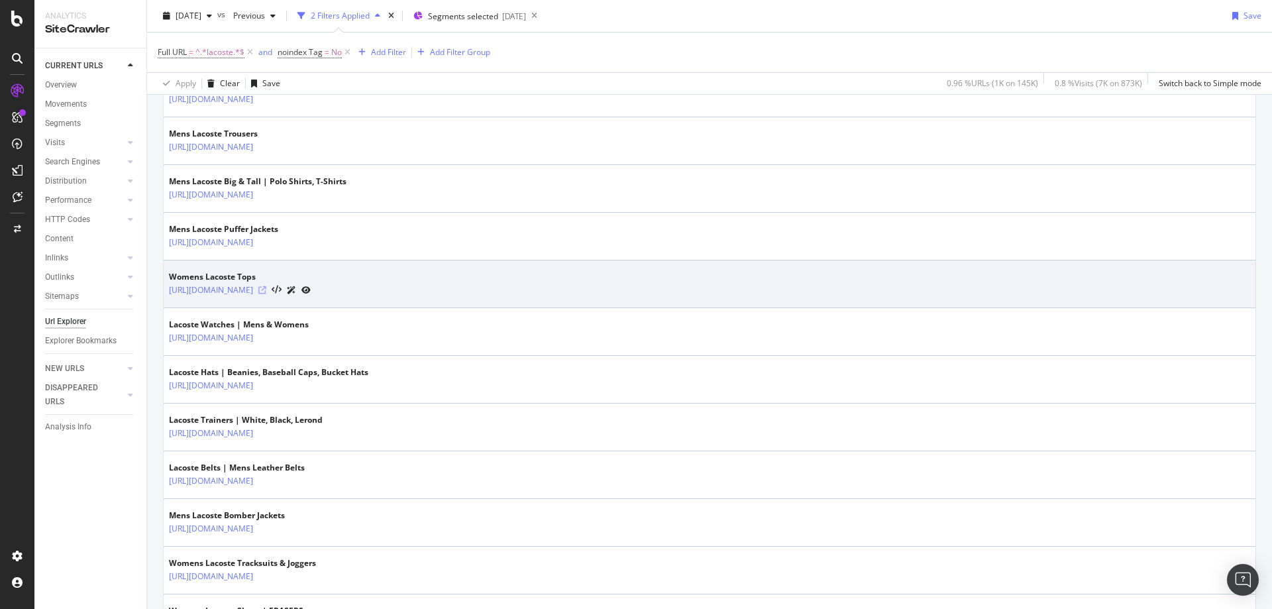
click at [266, 292] on icon at bounding box center [262, 290] width 8 height 8
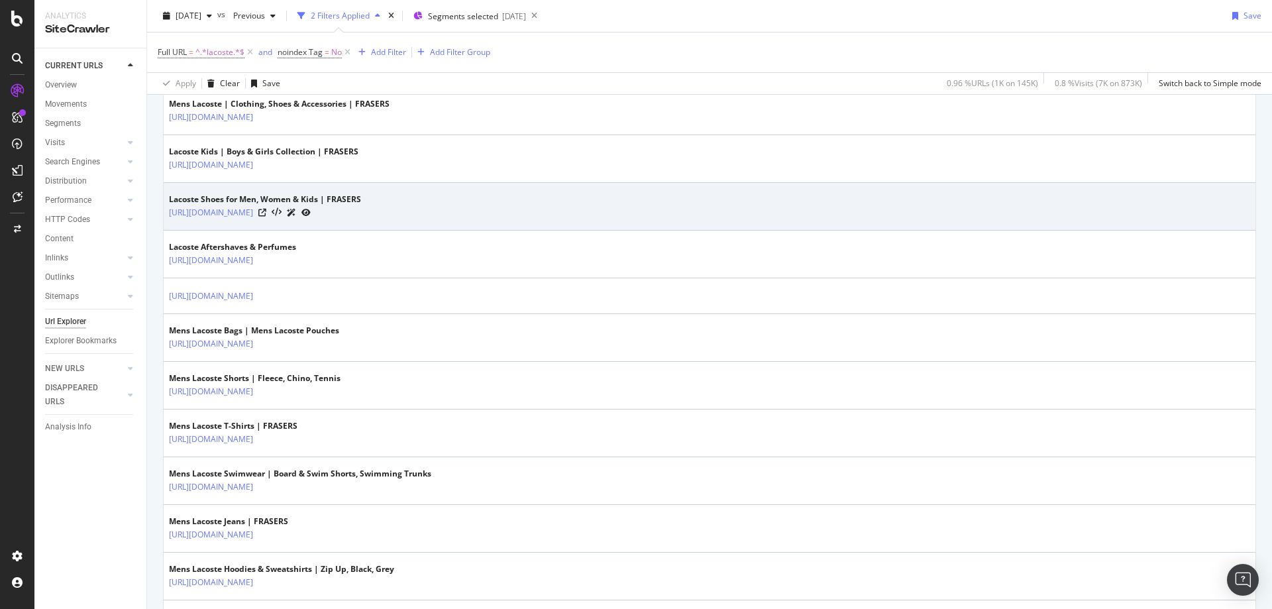
scroll to position [489, 0]
click at [266, 213] on icon at bounding box center [262, 213] width 8 height 8
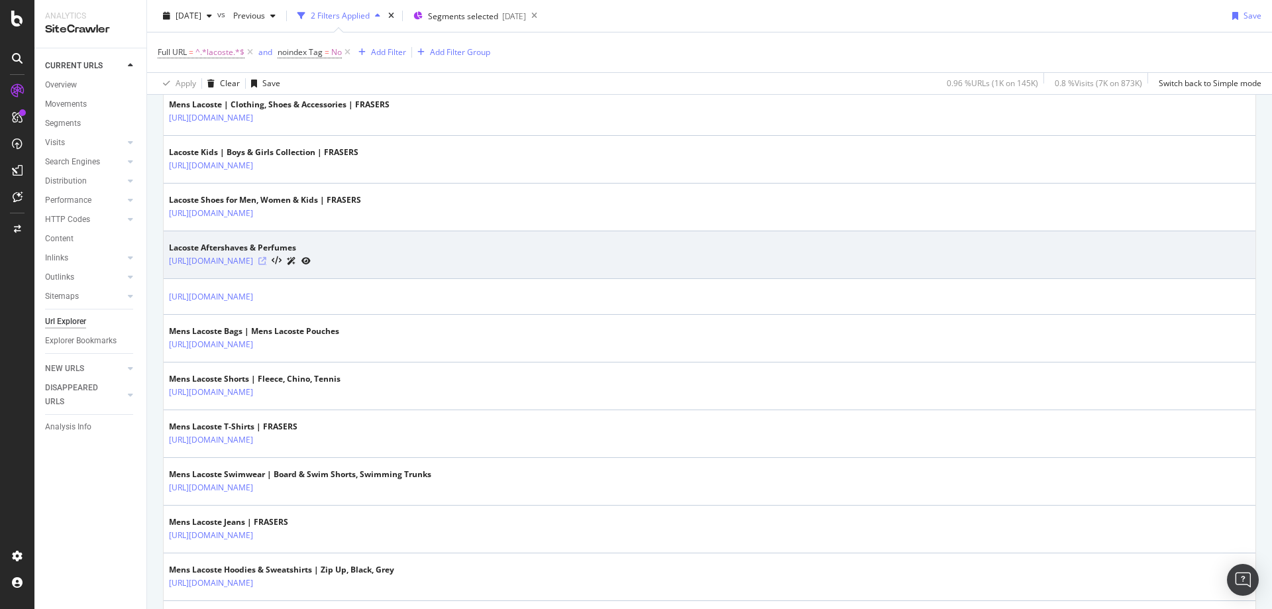
click at [266, 260] on icon at bounding box center [262, 261] width 8 height 8
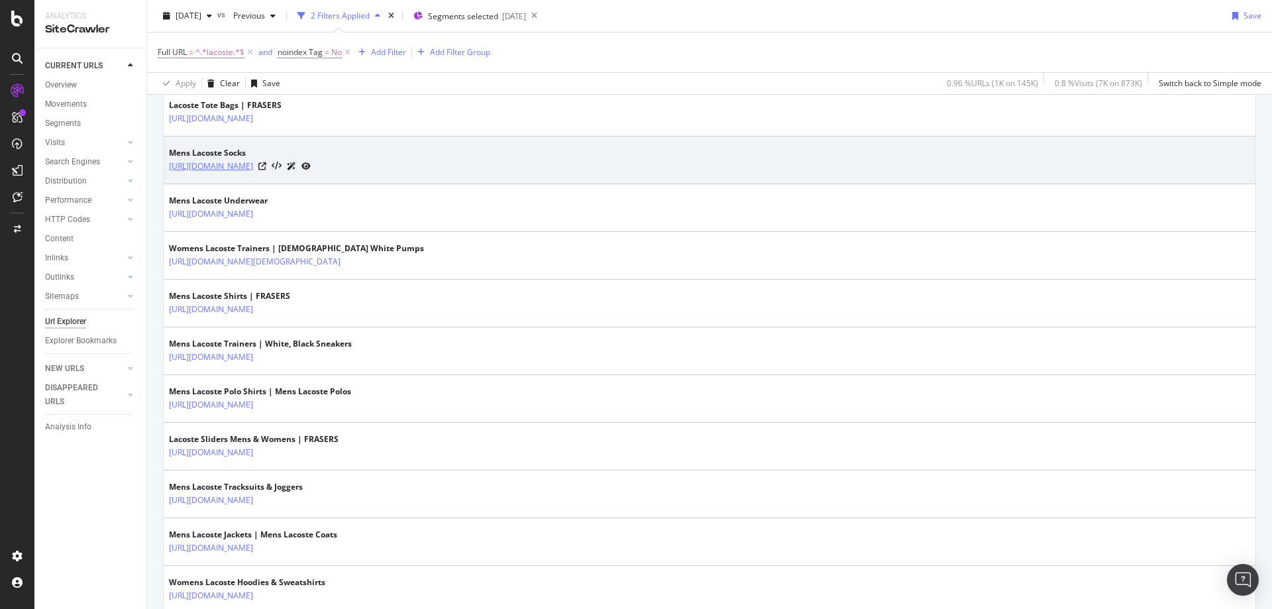
scroll to position [1098, 0]
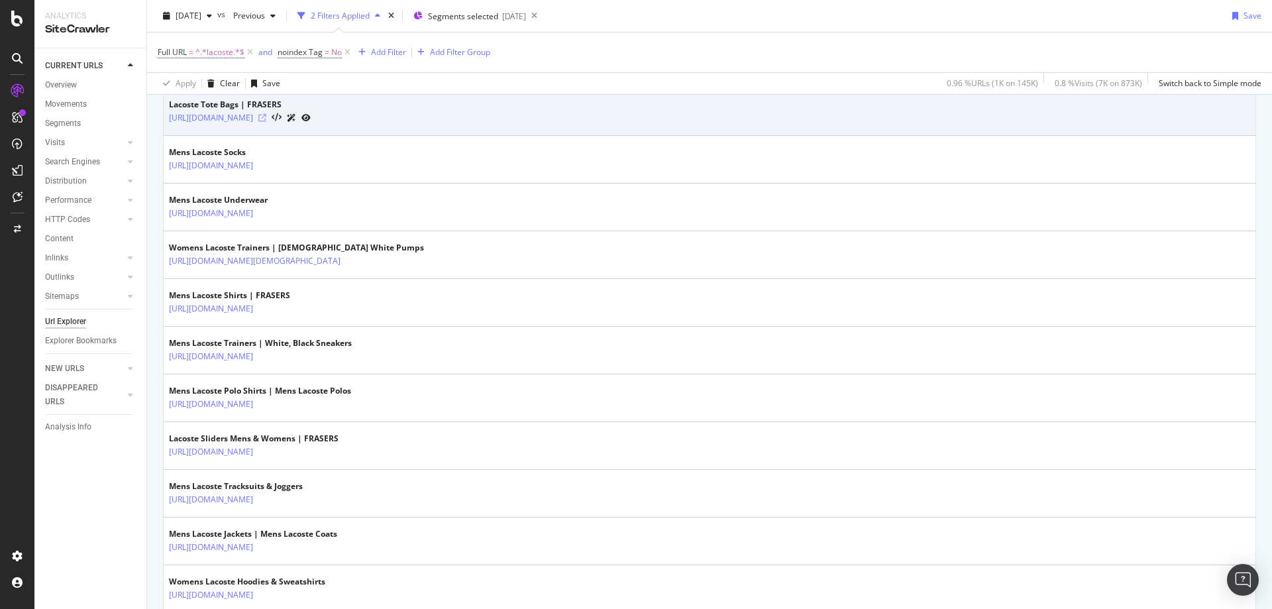
click at [266, 118] on icon at bounding box center [262, 118] width 8 height 8
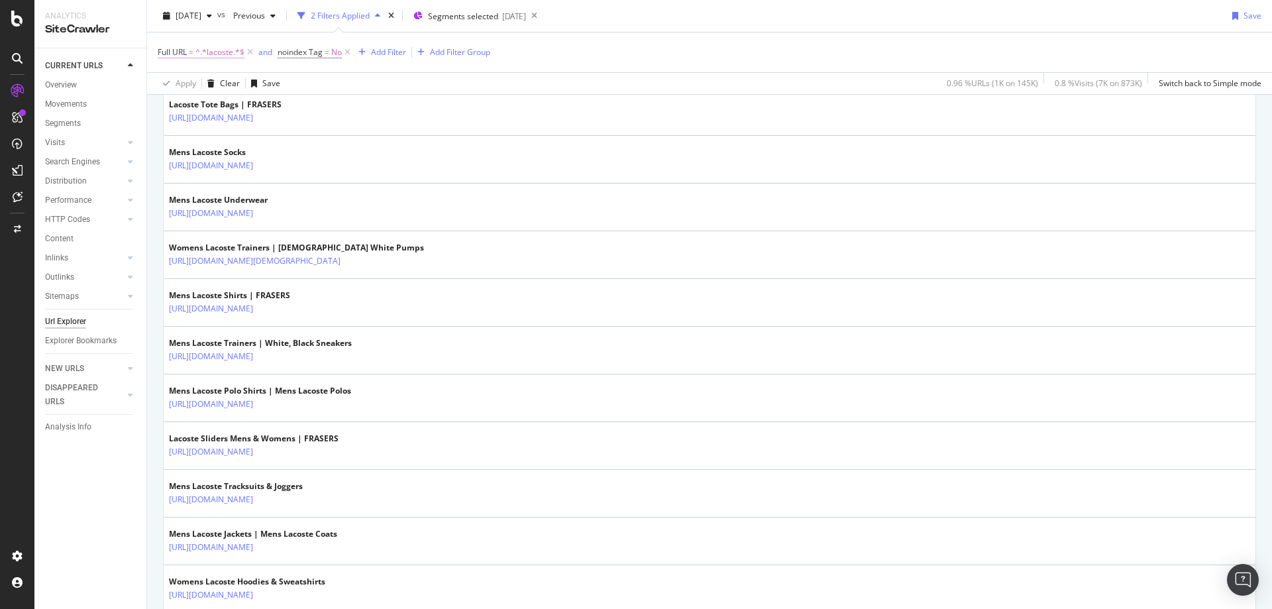
click at [223, 52] on span "^.*lacoste.*$" at bounding box center [220, 52] width 49 height 19
click at [221, 105] on input "lacoste" at bounding box center [232, 107] width 125 height 21
type input "a"
type input "[PERSON_NAME]-dress"
click at [294, 136] on div "Apply" at bounding box center [304, 135] width 21 height 11
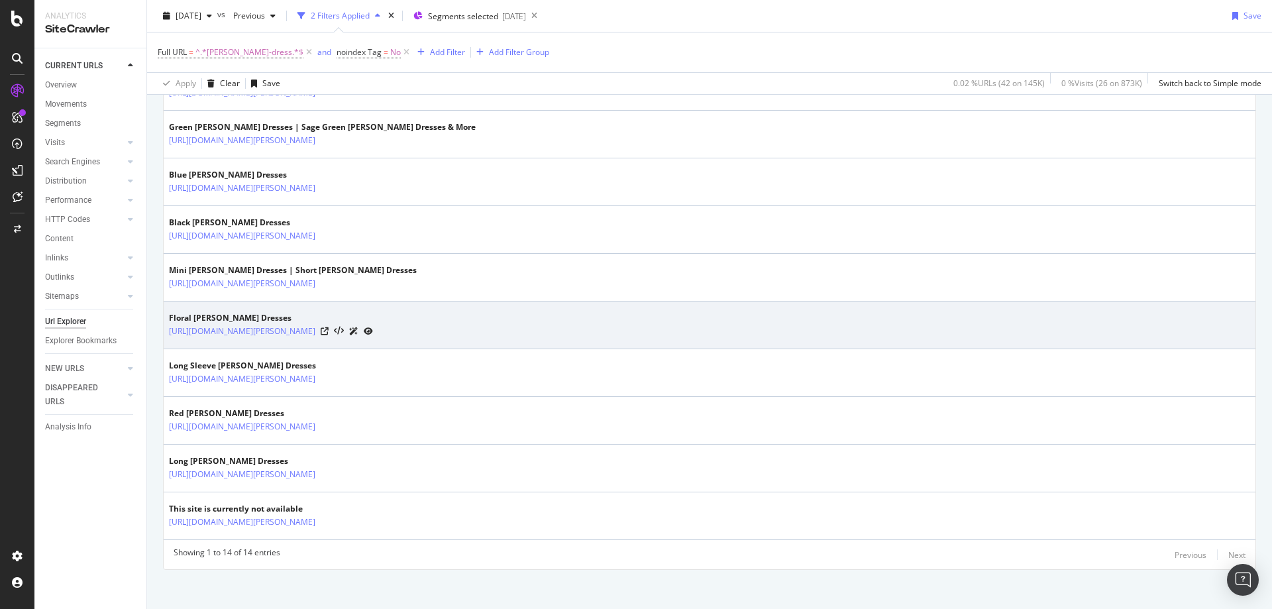
scroll to position [569, 0]
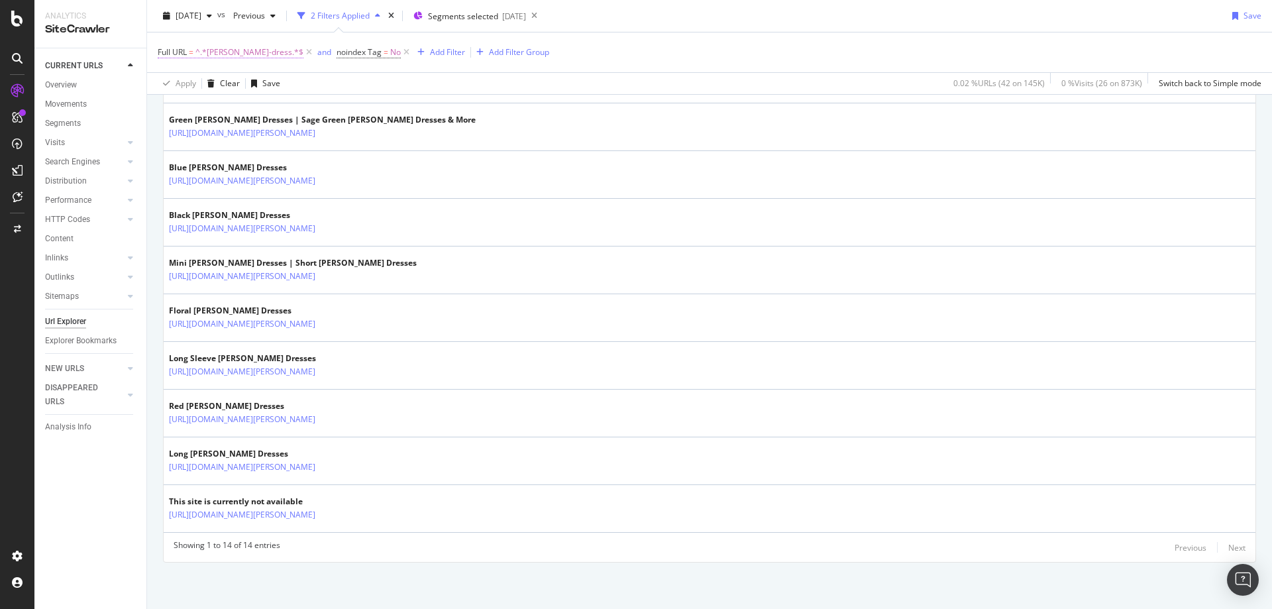
click at [235, 48] on span "^.*[PERSON_NAME]-dress.*$" at bounding box center [250, 52] width 108 height 19
type input "nike"
click at [287, 129] on button "Apply" at bounding box center [295, 135] width 38 height 13
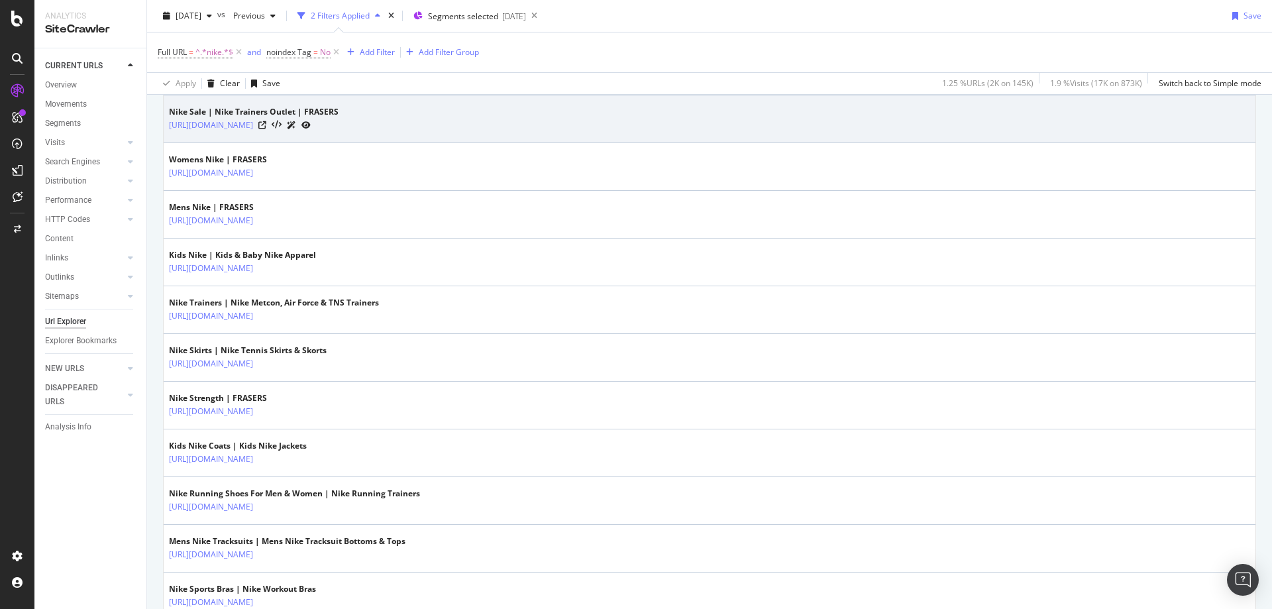
scroll to position [397, 0]
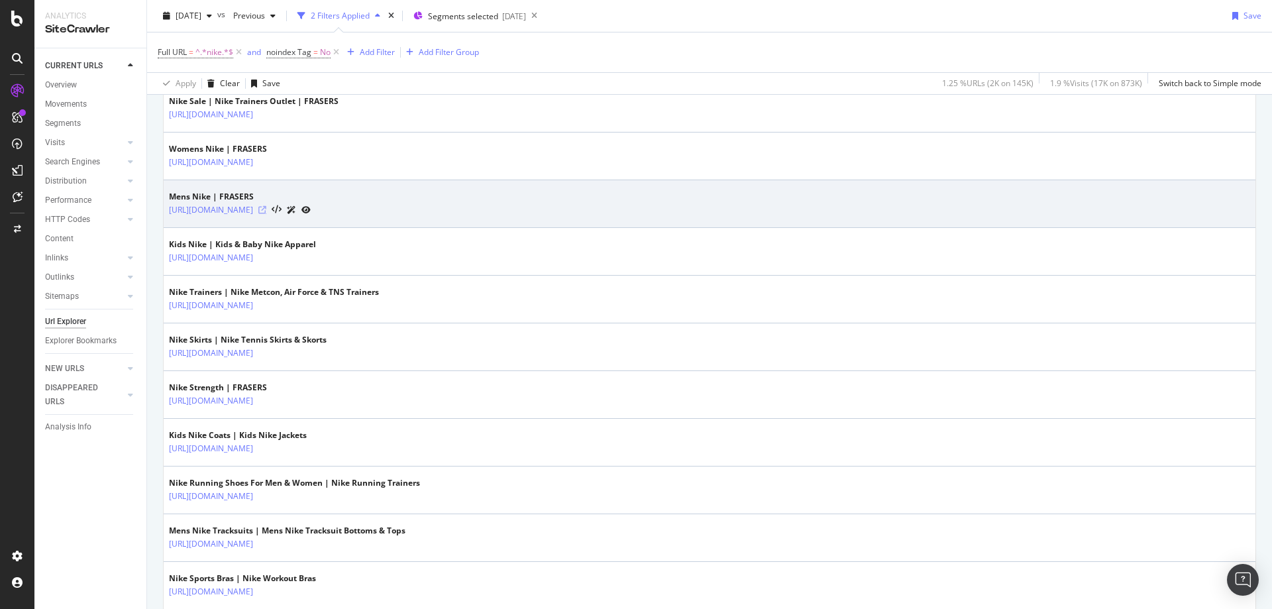
click at [266, 208] on icon at bounding box center [262, 210] width 8 height 8
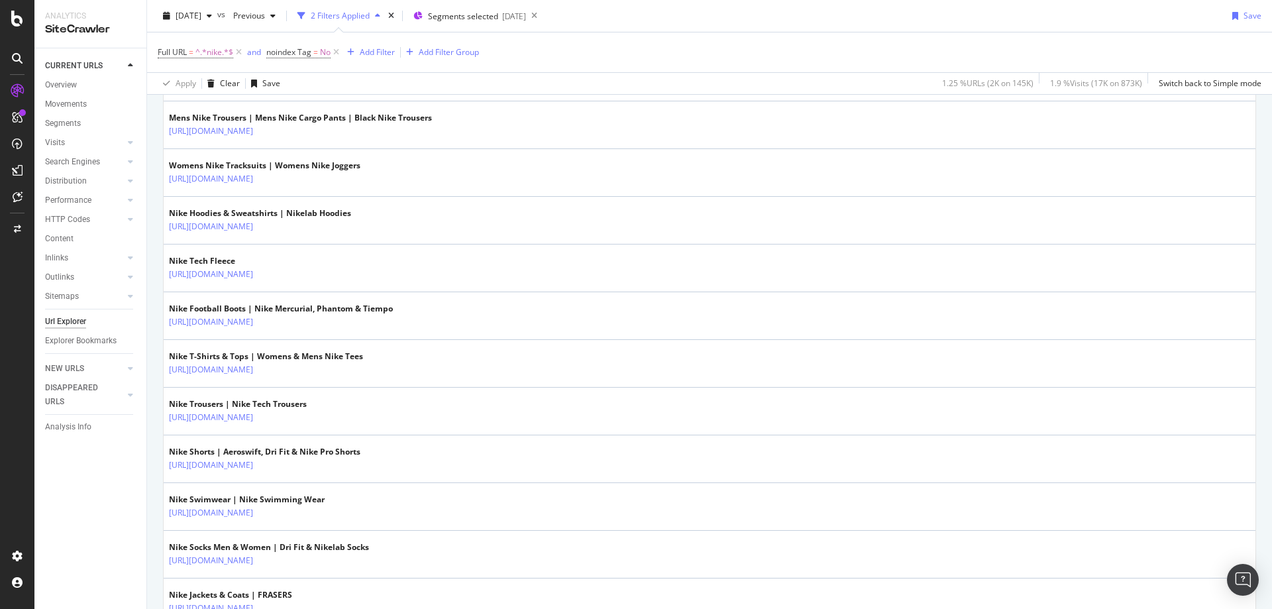
scroll to position [906, 0]
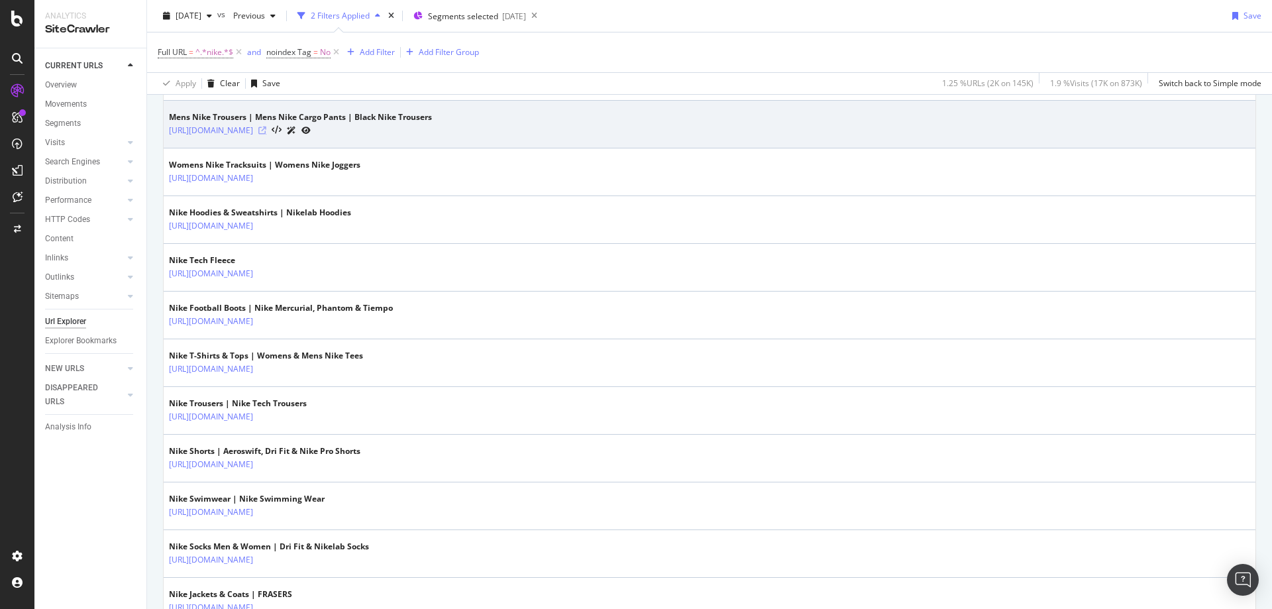
click at [266, 133] on icon at bounding box center [262, 131] width 8 height 8
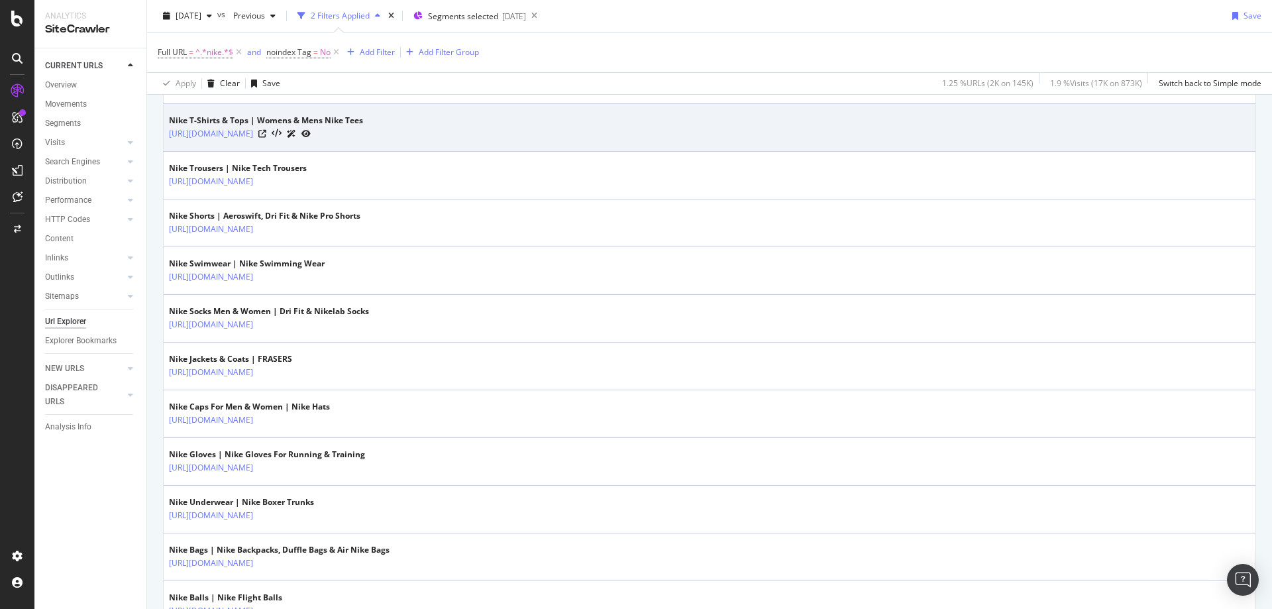
scroll to position [1143, 0]
click at [266, 132] on icon at bounding box center [262, 132] width 8 height 8
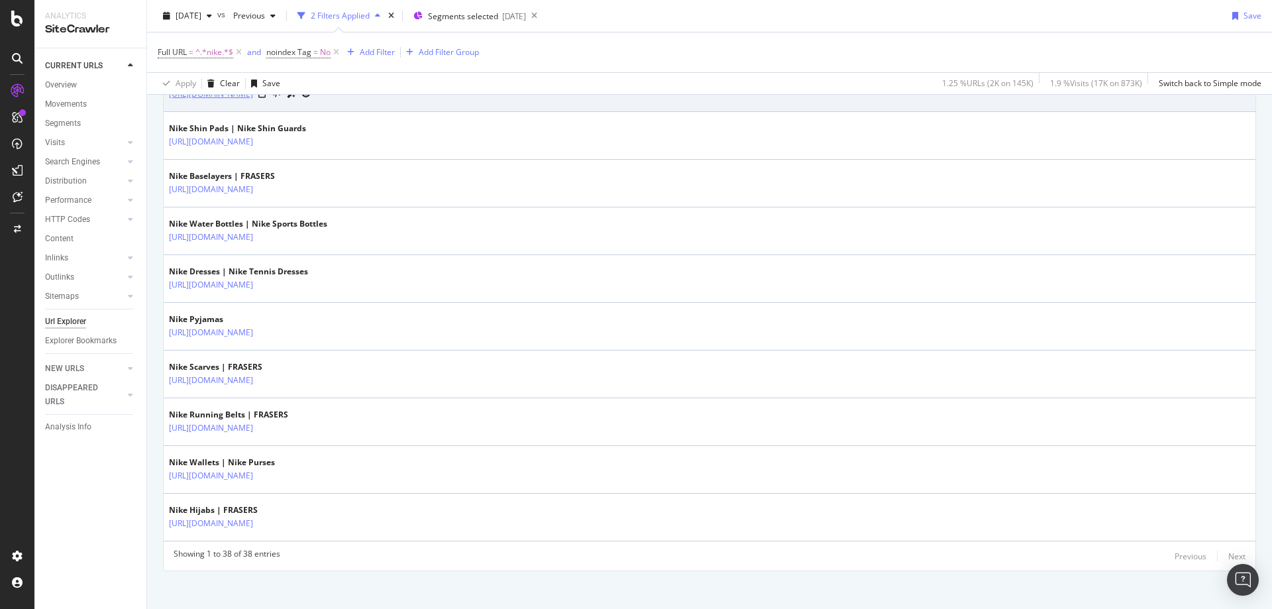
scroll to position [1715, 0]
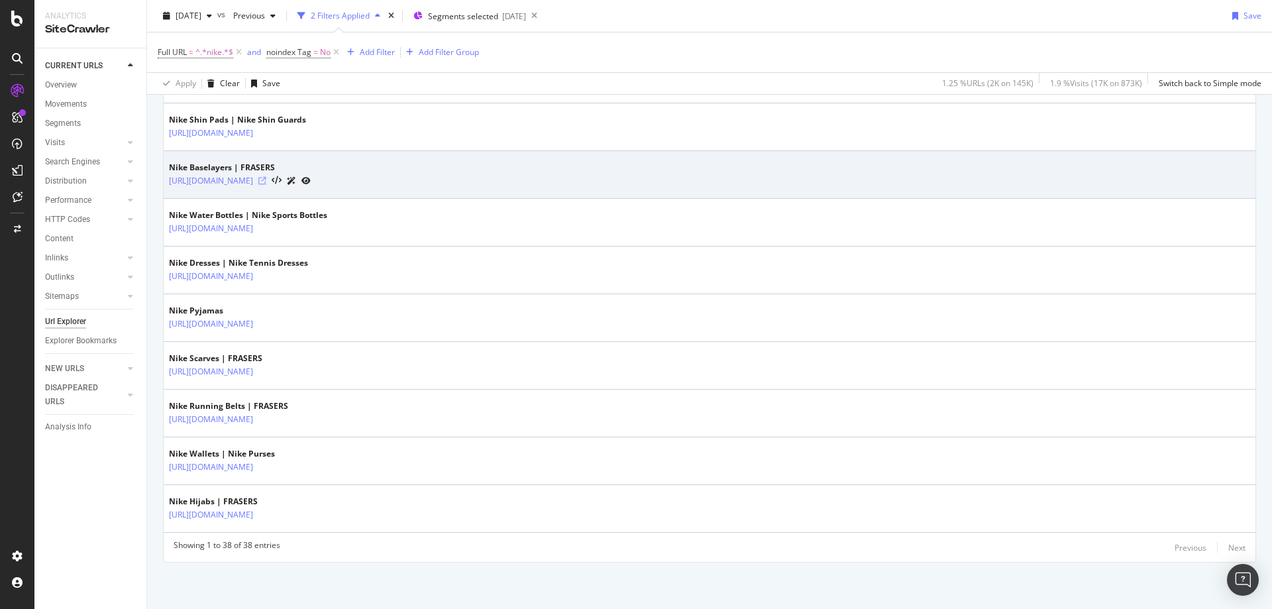
click at [266, 182] on icon at bounding box center [262, 181] width 8 height 8
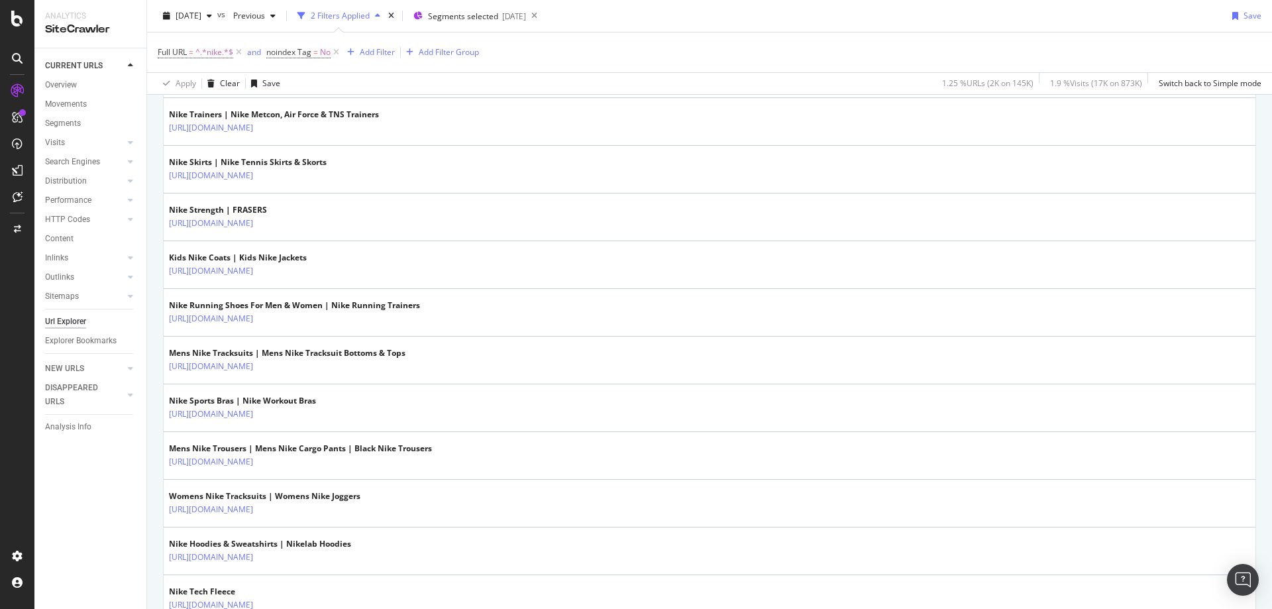
scroll to position [581, 0]
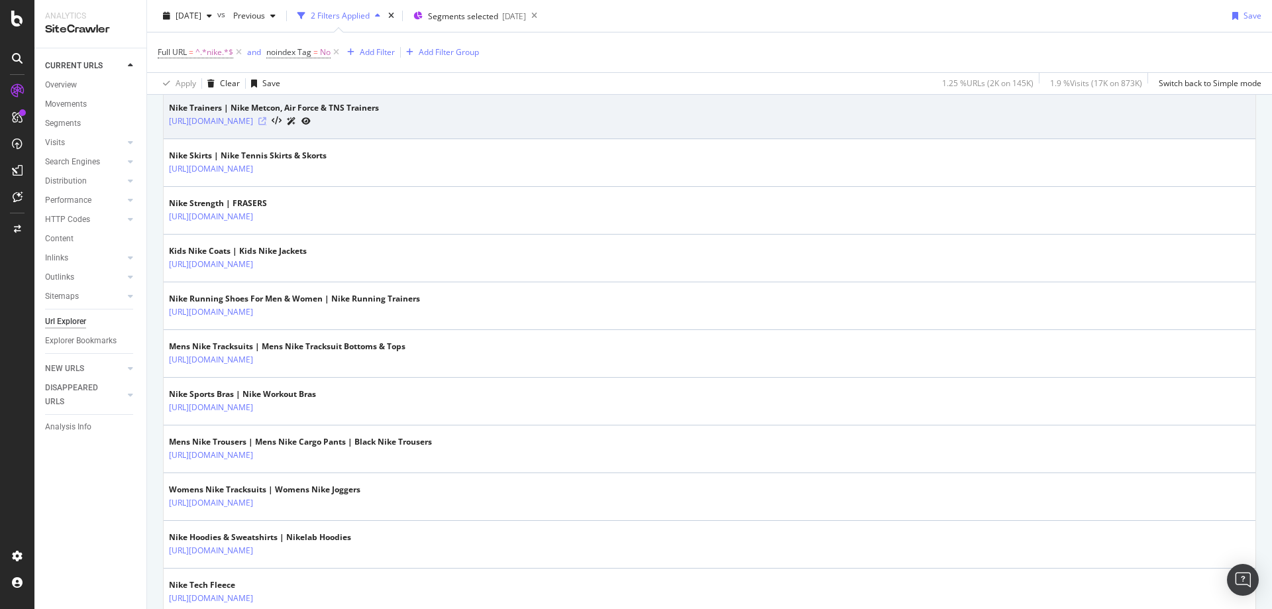
click at [266, 119] on icon at bounding box center [262, 121] width 8 height 8
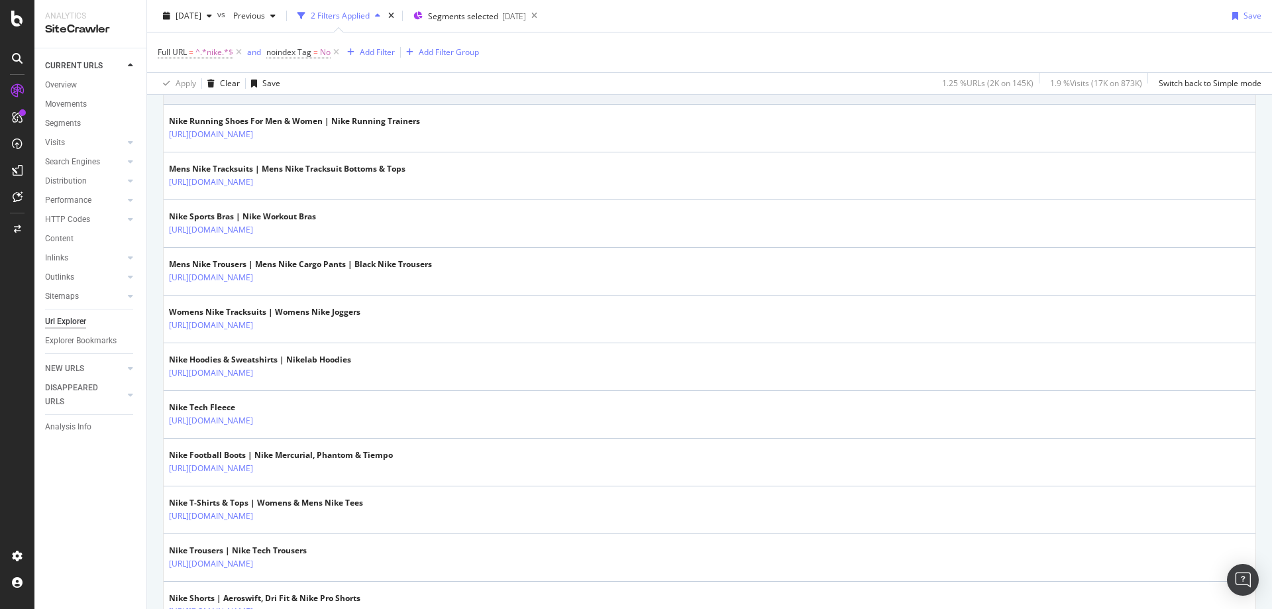
scroll to position [760, 0]
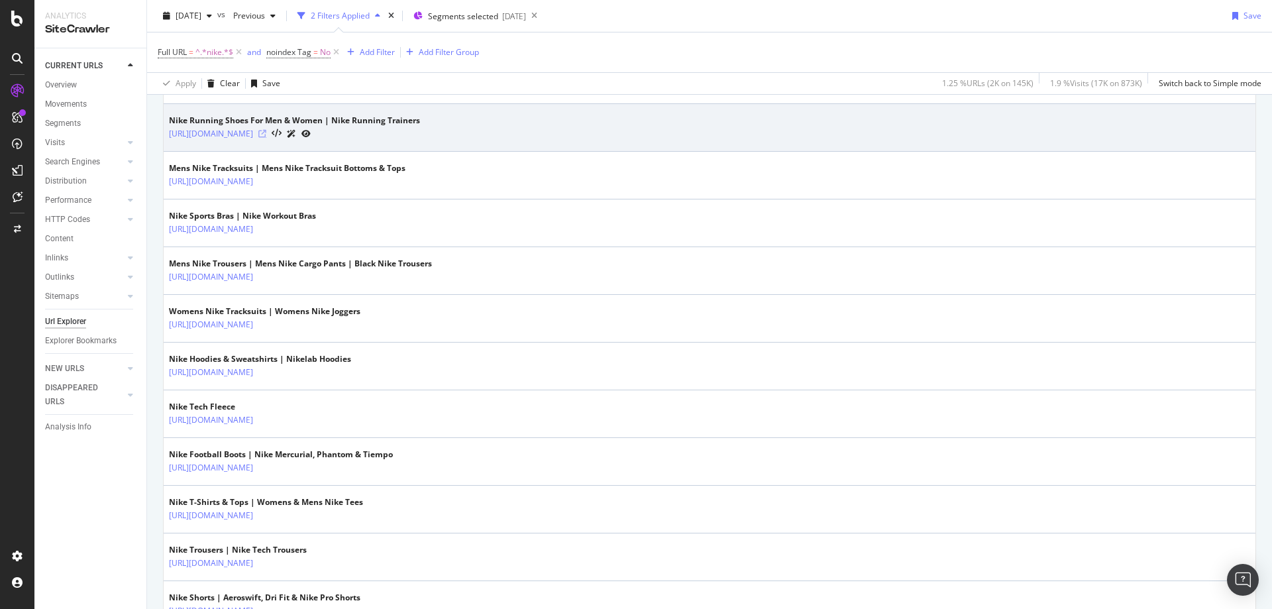
click at [266, 132] on icon at bounding box center [262, 134] width 8 height 8
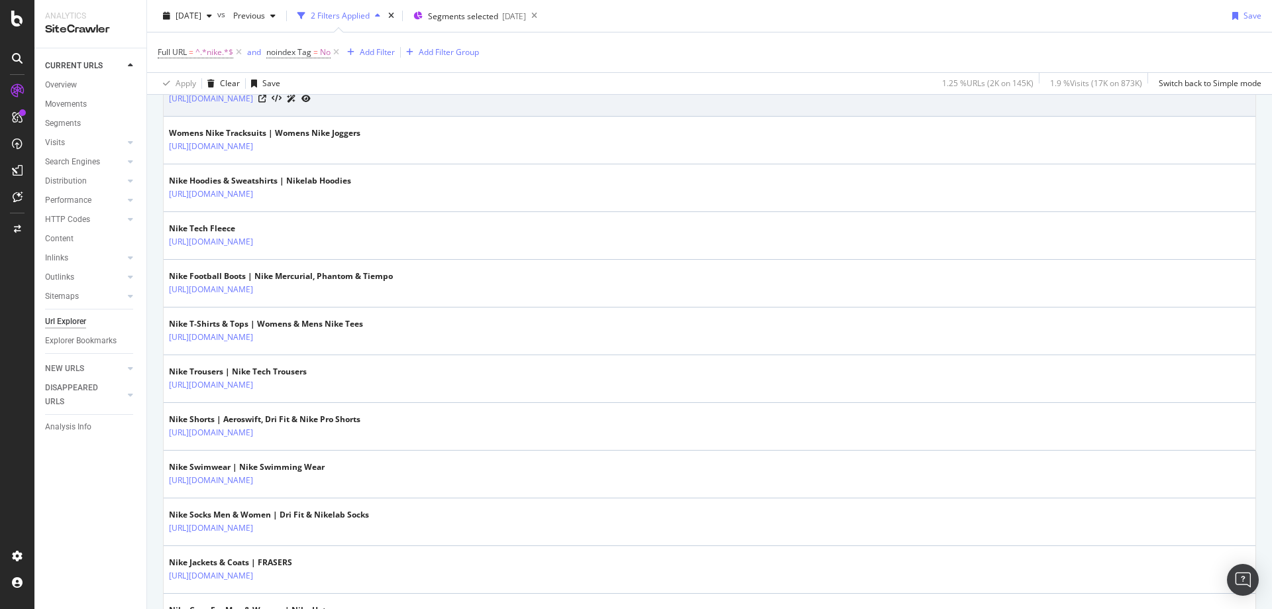
scroll to position [981, 0]
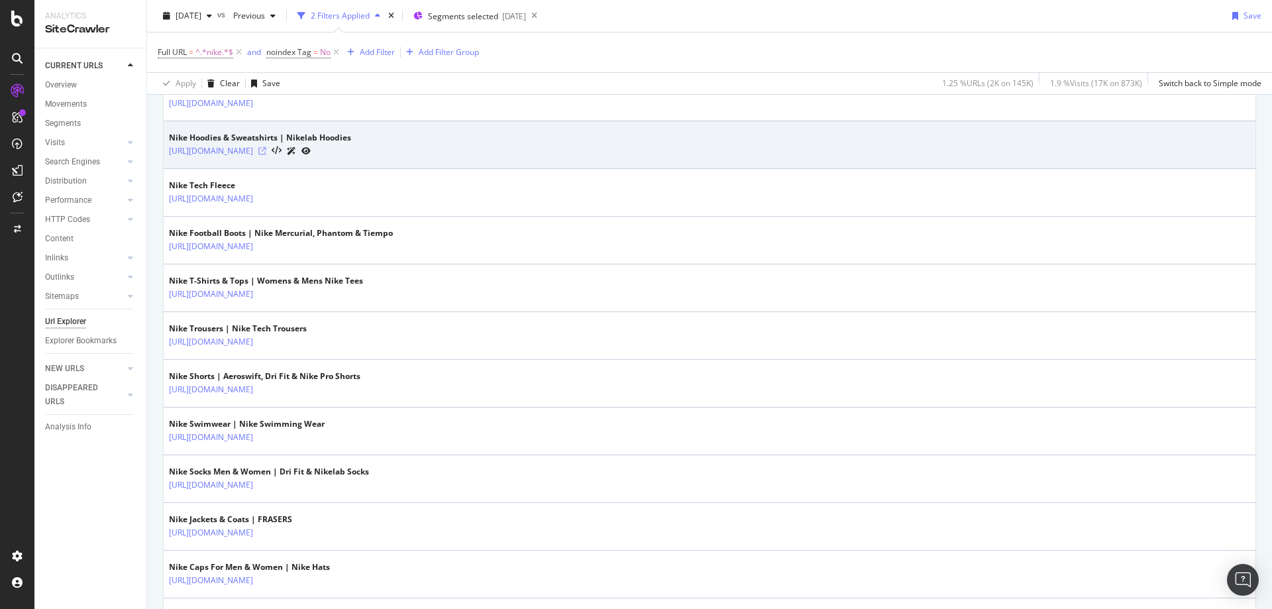
click at [266, 148] on icon at bounding box center [262, 151] width 8 height 8
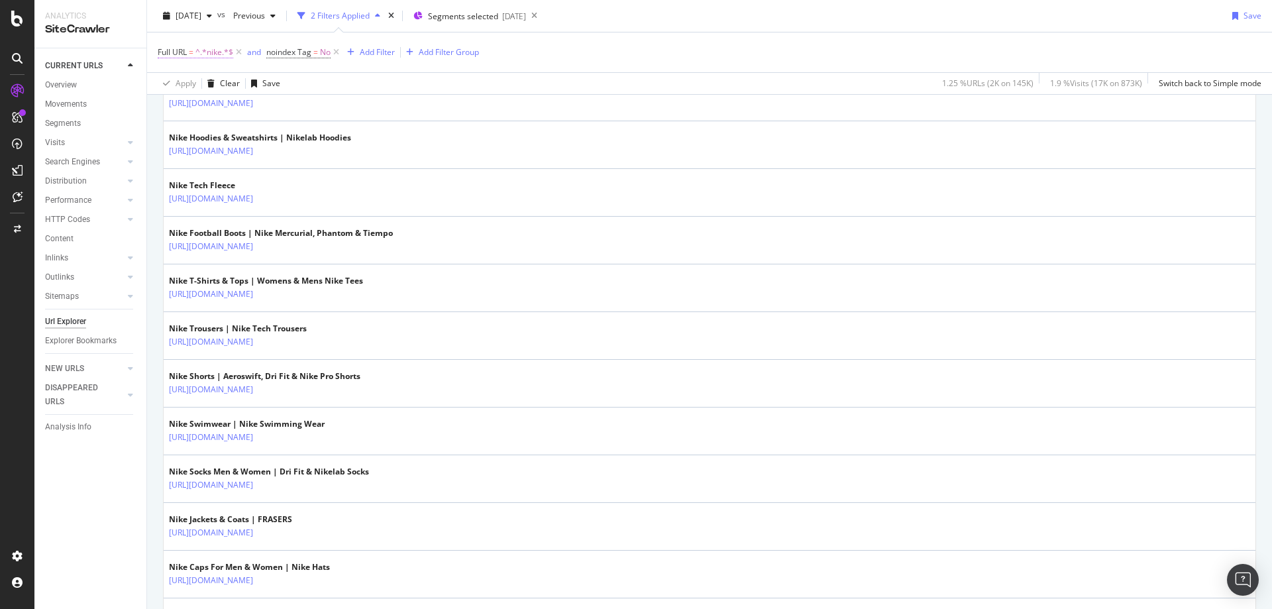
click at [210, 51] on span "^.*nike.*$" at bounding box center [215, 52] width 38 height 19
click at [221, 115] on input "nike" at bounding box center [232, 107] width 125 height 21
type input "missoni"
click at [298, 134] on div "Apply" at bounding box center [304, 135] width 21 height 11
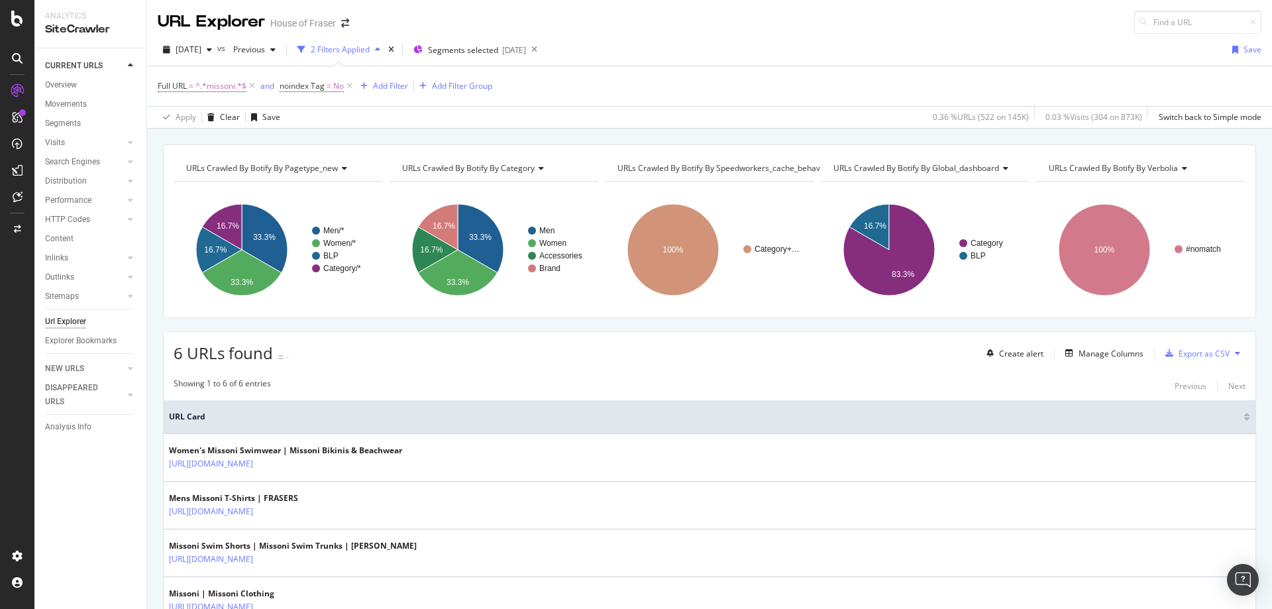
scroll to position [188, 0]
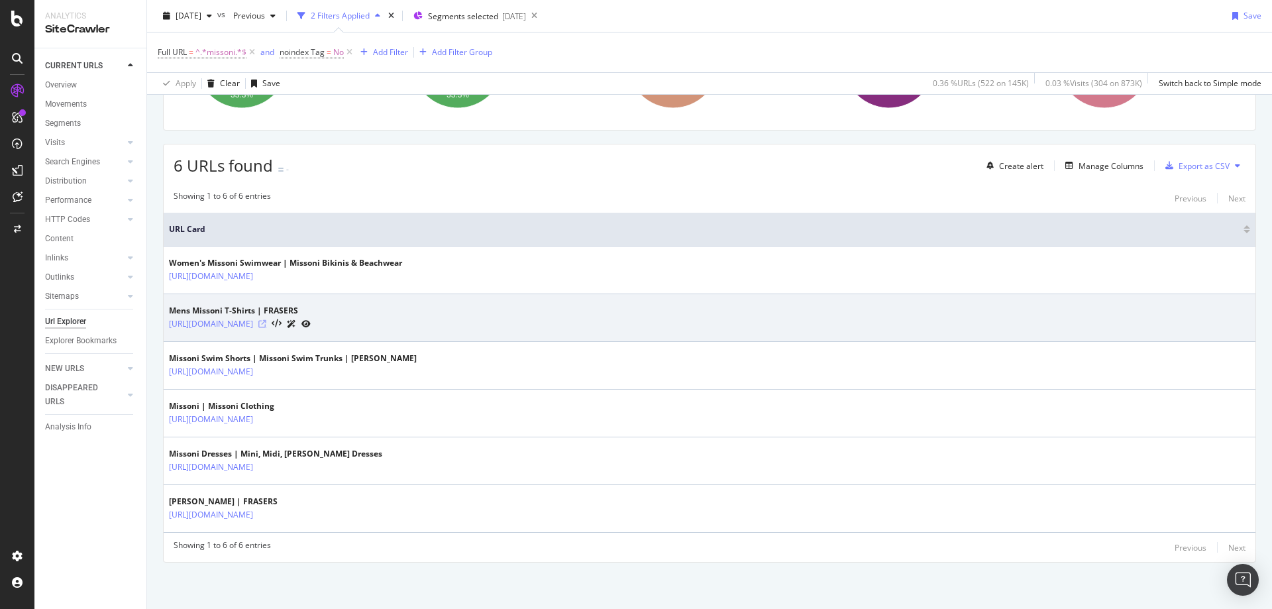
click at [266, 325] on icon at bounding box center [262, 324] width 8 height 8
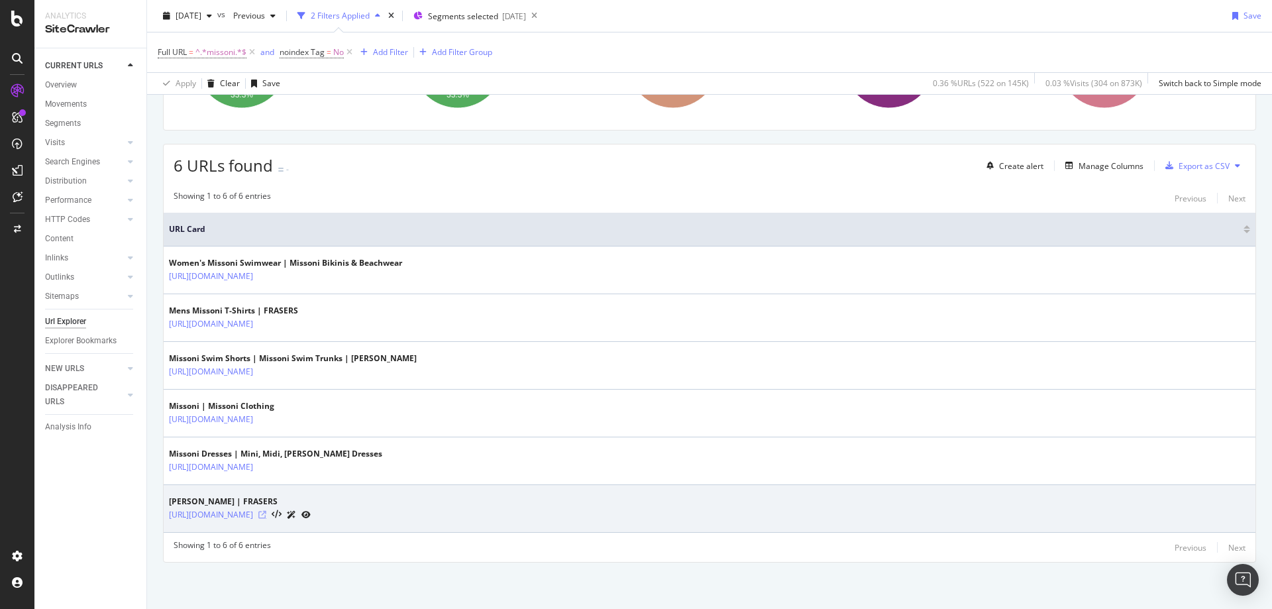
click at [266, 515] on icon at bounding box center [262, 515] width 8 height 8
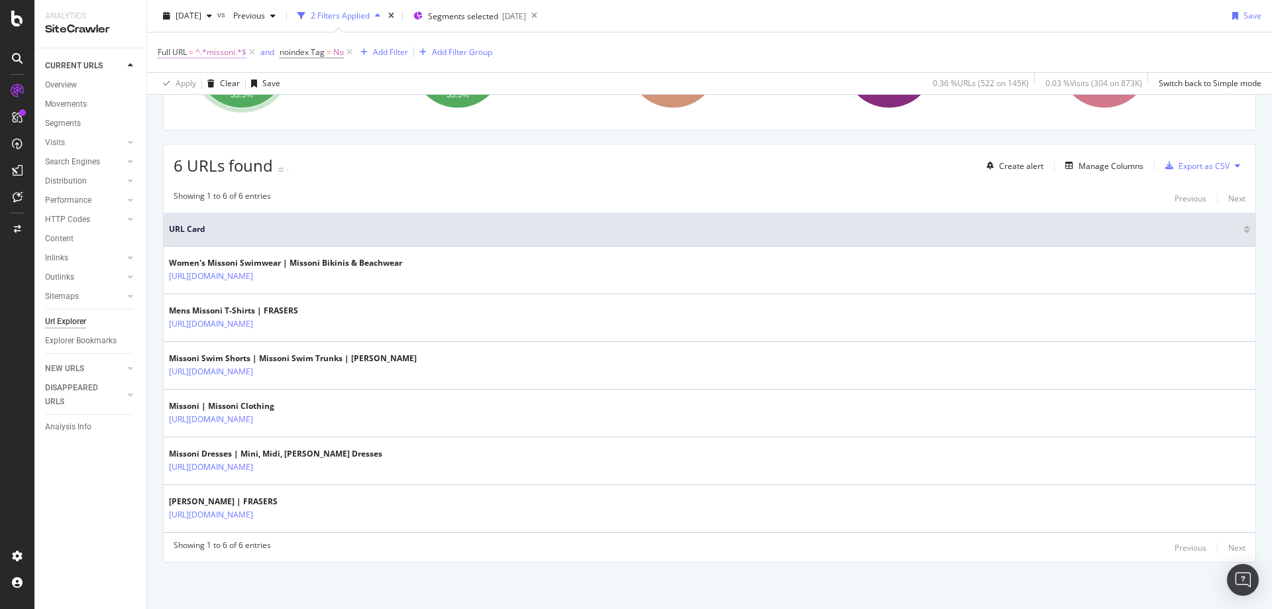
click at [220, 45] on span "^.*missoni.*$" at bounding box center [221, 52] width 51 height 19
click at [221, 108] on input "missoni" at bounding box center [232, 107] width 125 height 21
paste input "/men/trousers-and-chinos/corduroy-trousers"
type input "/men/trousers-and-chinos/corduroy-trousers"
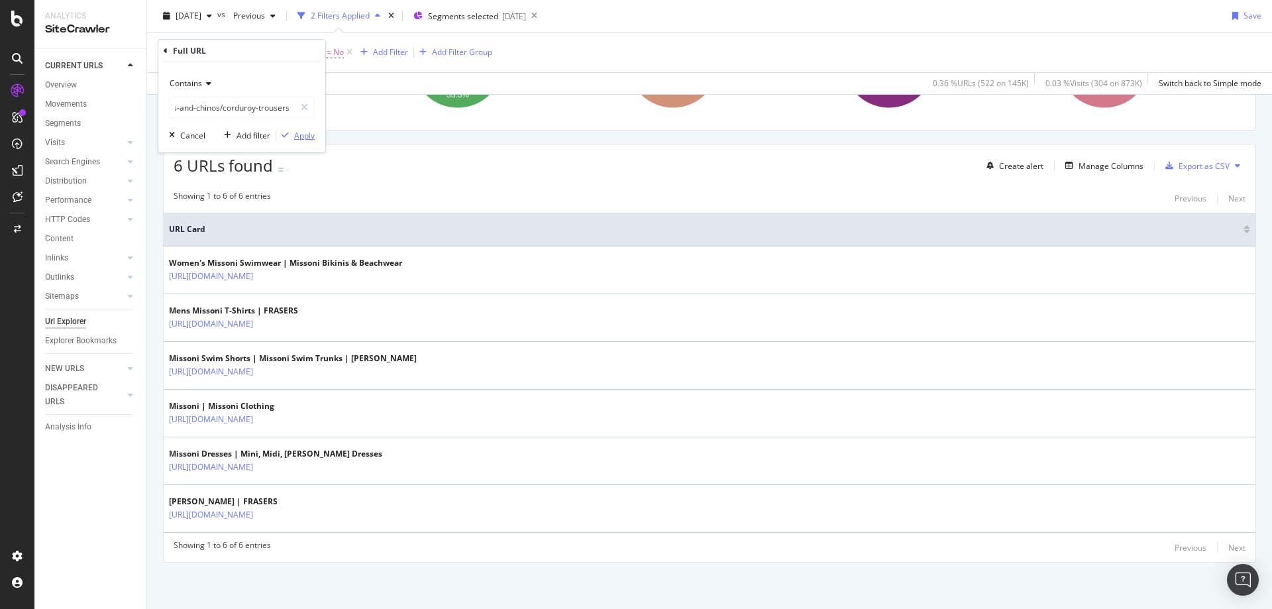
scroll to position [0, 0]
click at [305, 138] on div "Apply" at bounding box center [304, 135] width 21 height 11
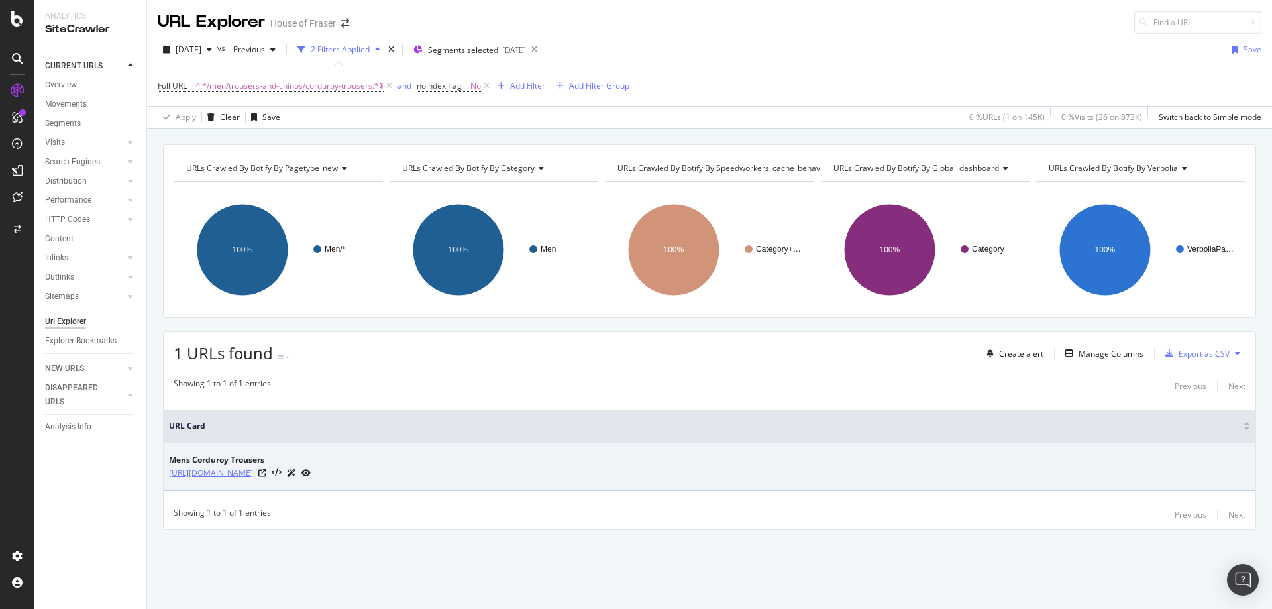
drag, startPoint x: 460, startPoint y: 486, endPoint x: 290, endPoint y: 475, distance: 170.0
click at [290, 475] on td "Mens Corduroy Trousers [URL][DOMAIN_NAME]" at bounding box center [710, 467] width 1092 height 48
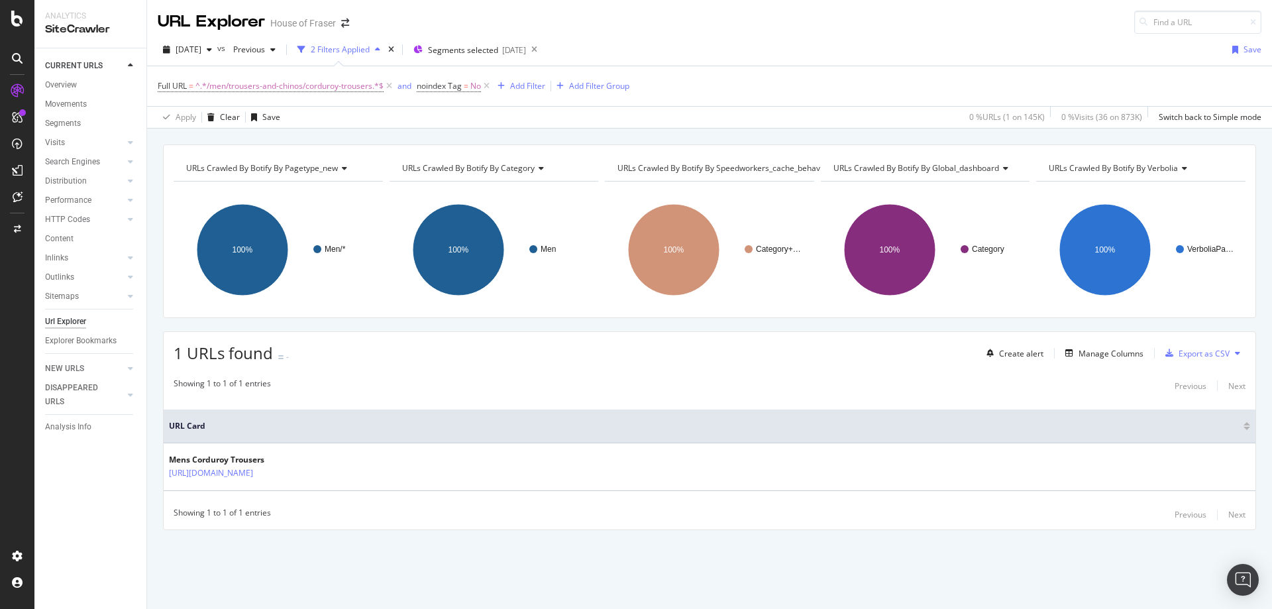
copy table "URL Card Mens Corduroy Trousers [URL][DOMAIN_NAME]"
click at [318, 87] on span "^.*/men/trousers-and-chinos/corduroy-trousers.*$" at bounding box center [290, 86] width 188 height 19
click at [278, 143] on input "/men/trousers-and-chinos/corduroy-trousers" at bounding box center [232, 141] width 125 height 21
drag, startPoint x: 271, startPoint y: 143, endPoint x: 553, endPoint y: 133, distance: 282.5
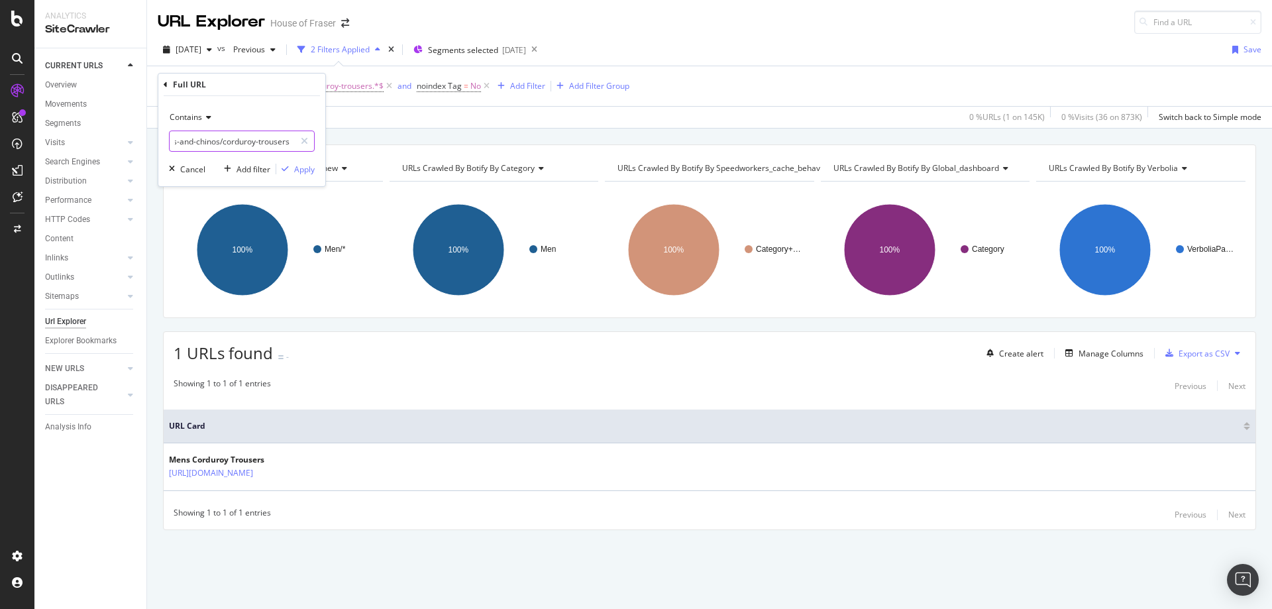
click at [553, 133] on body "Analytics SiteCrawler CURRENT URLS Overview Movements Segments Visits Analysis …" at bounding box center [636, 304] width 1272 height 609
type input "/men/trousers-and-[DEMOGRAPHIC_DATA]"
click at [294, 170] on div "Apply" at bounding box center [304, 169] width 21 height 11
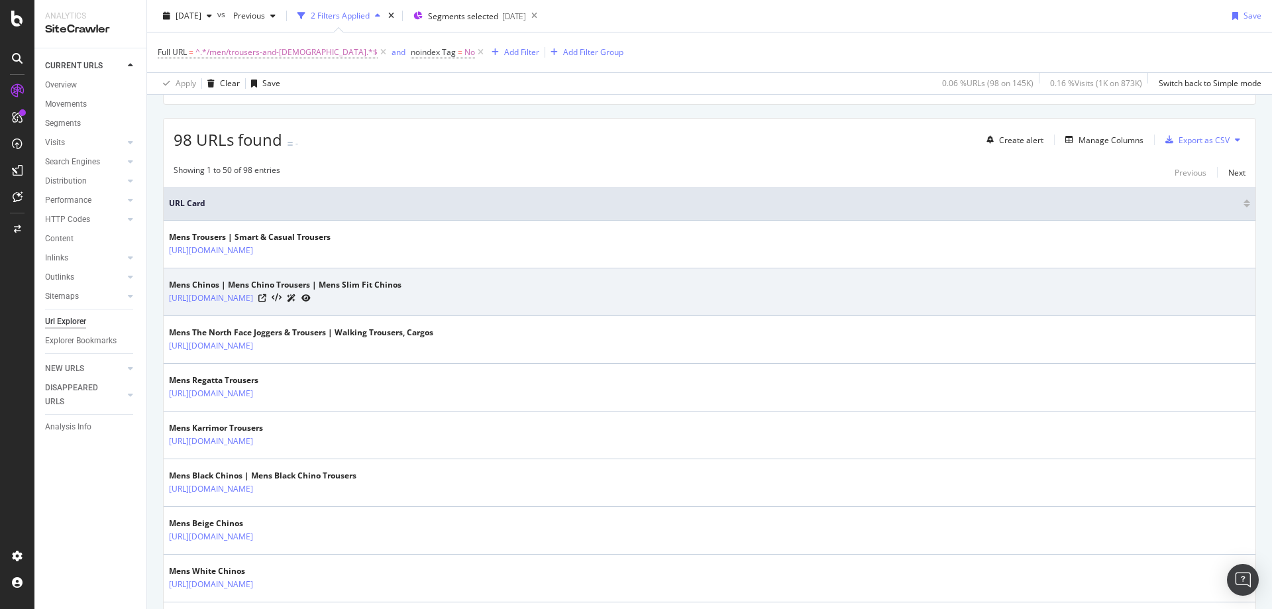
scroll to position [216, 0]
click at [266, 296] on icon at bounding box center [262, 296] width 8 height 8
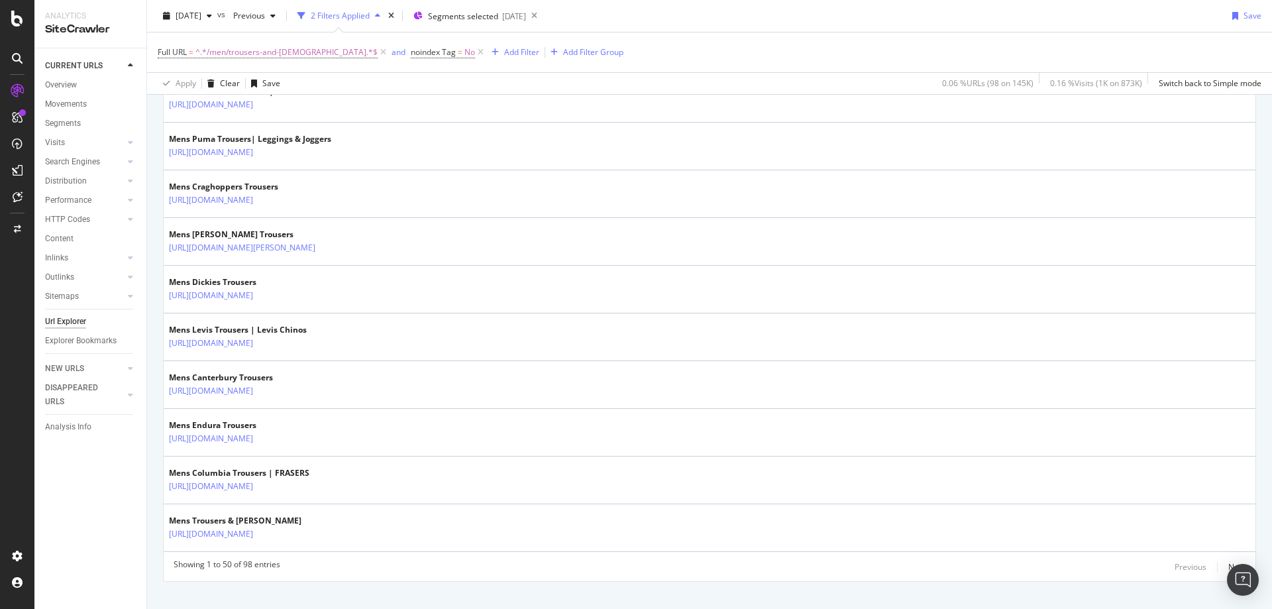
scroll to position [2287, 0]
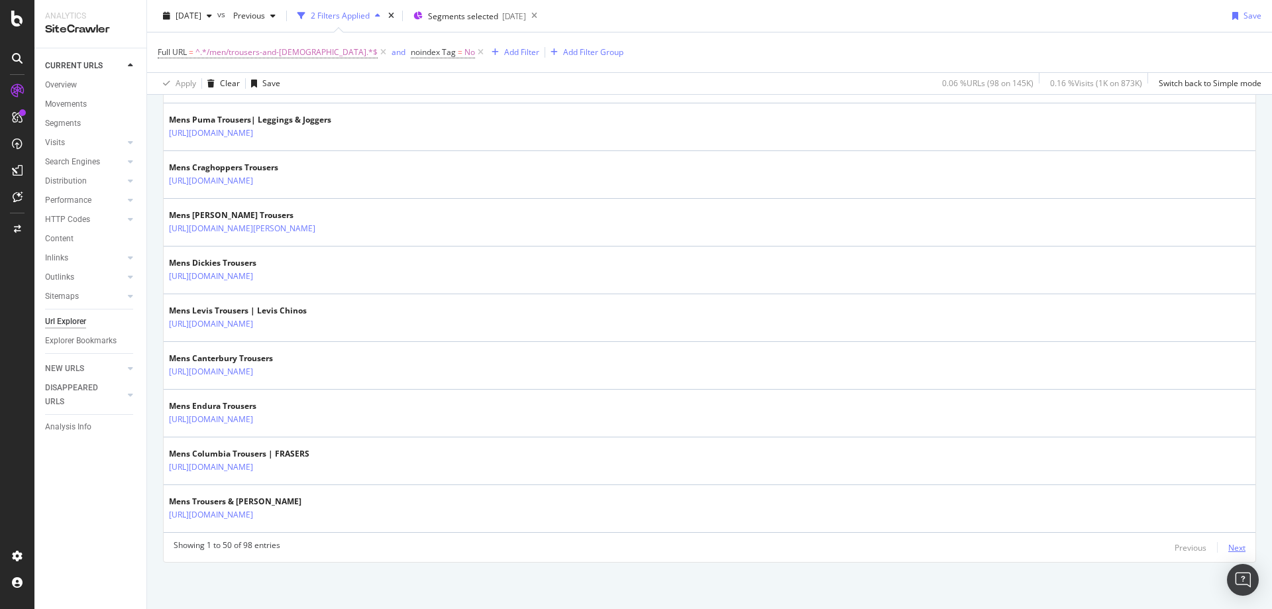
click at [1229, 547] on div "Next" at bounding box center [1237, 547] width 17 height 11
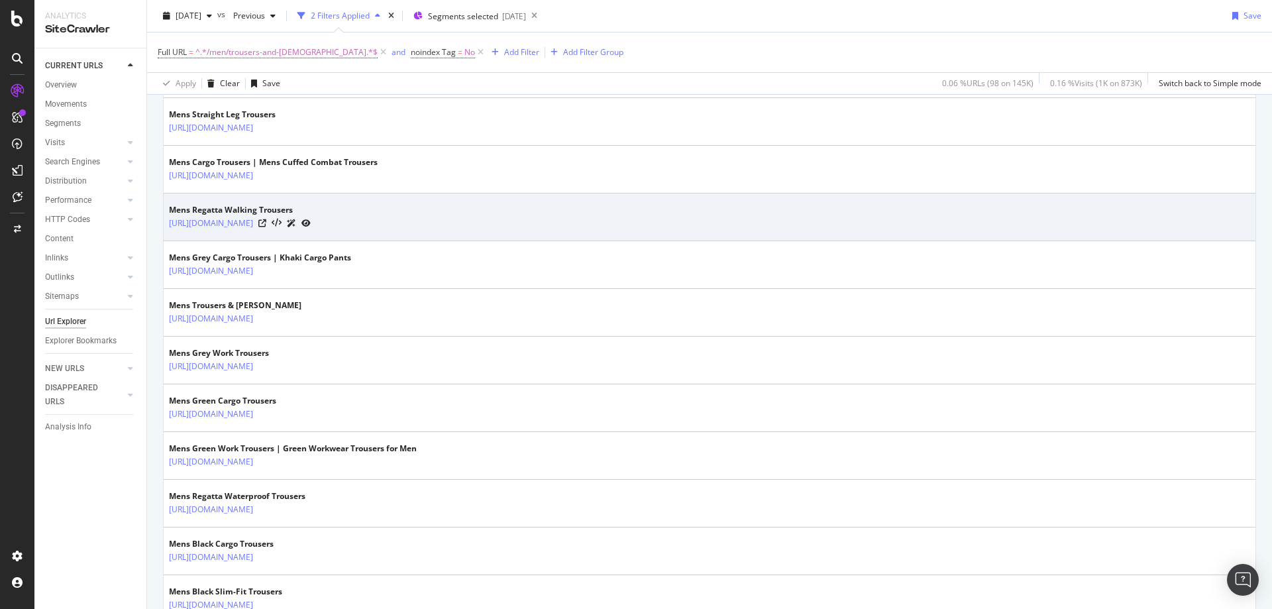
scroll to position [1528, 0]
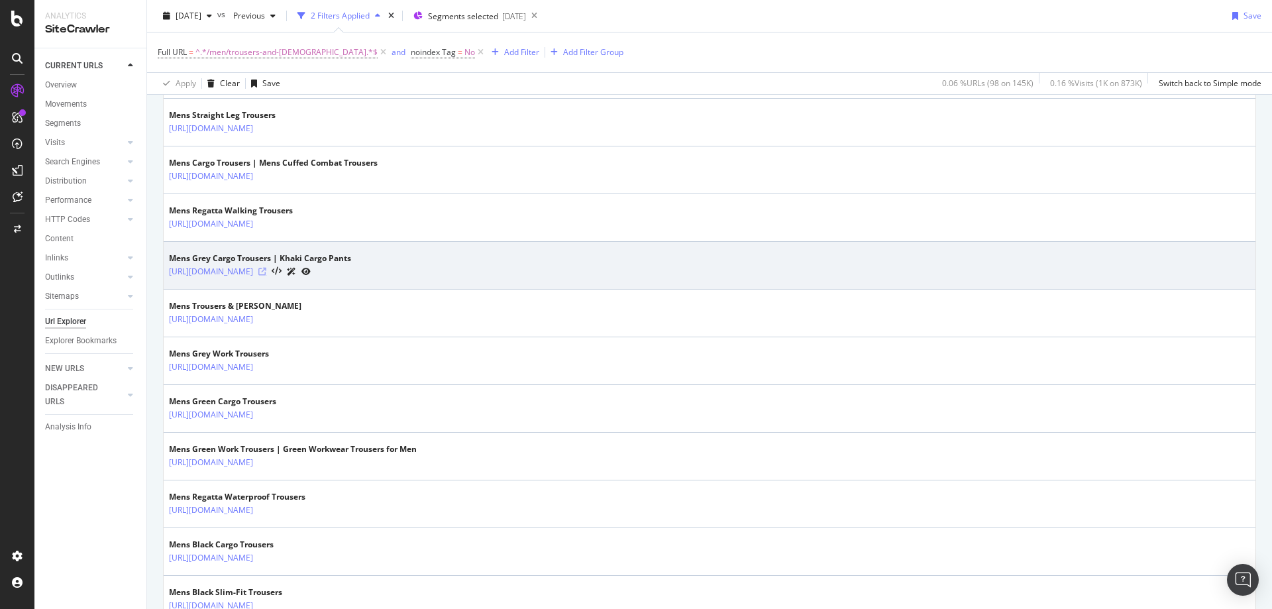
click at [266, 272] on icon at bounding box center [262, 272] width 8 height 8
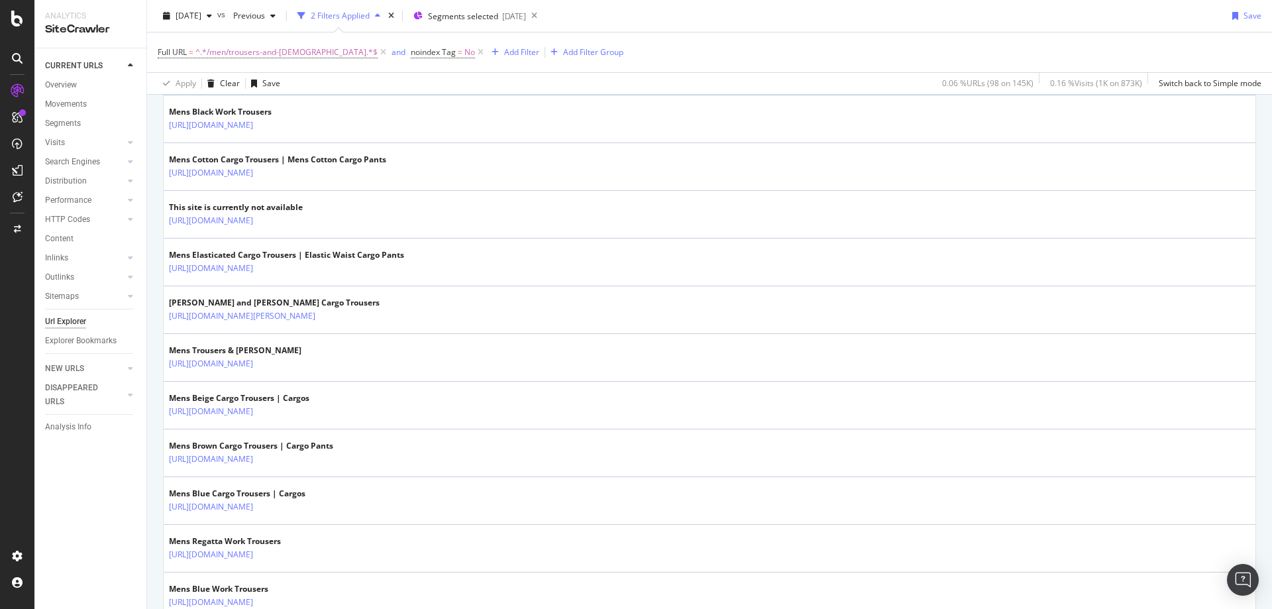
scroll to position [2192, 0]
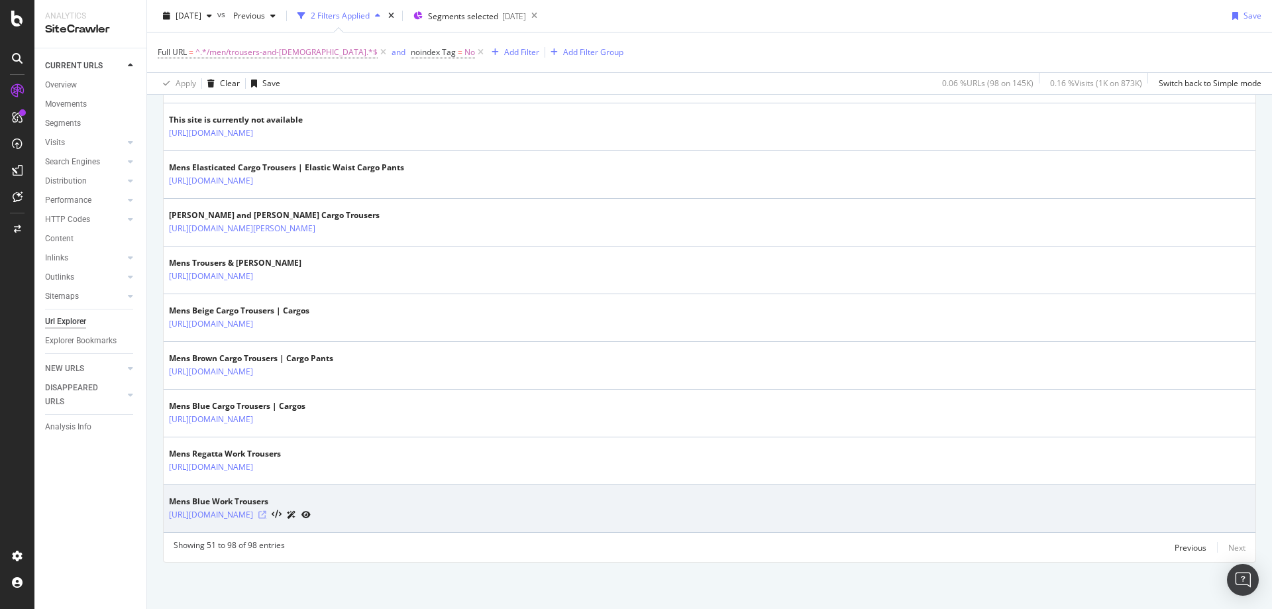
click at [266, 517] on icon at bounding box center [262, 515] width 8 height 8
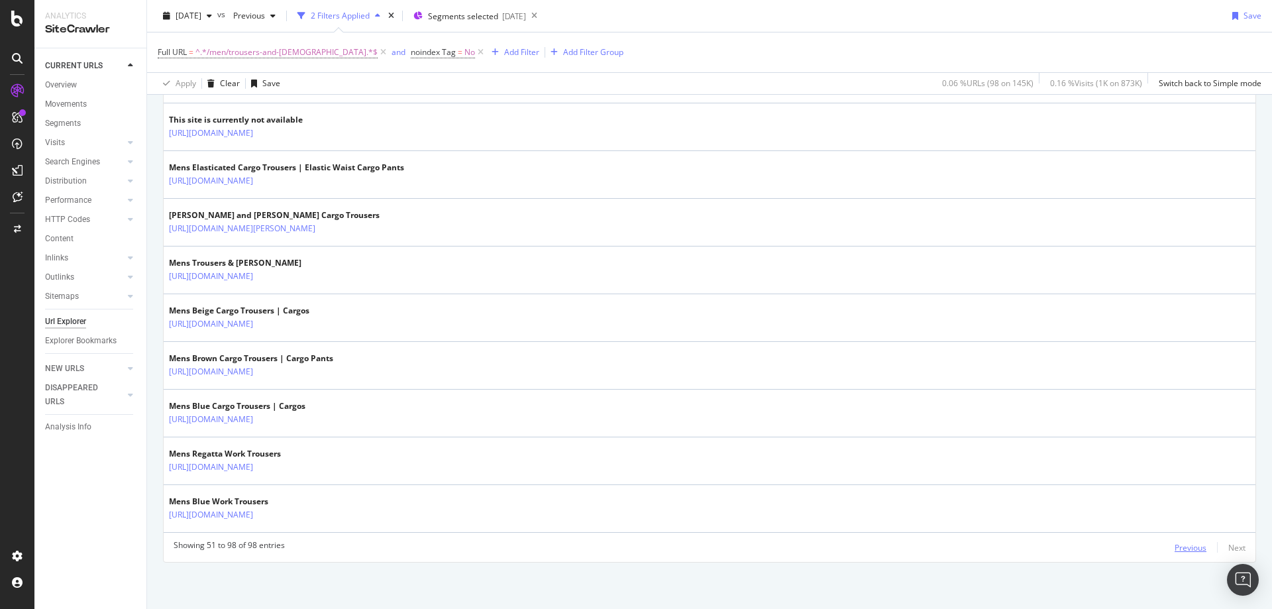
click at [1175, 553] on div "Previous" at bounding box center [1191, 547] width 32 height 11
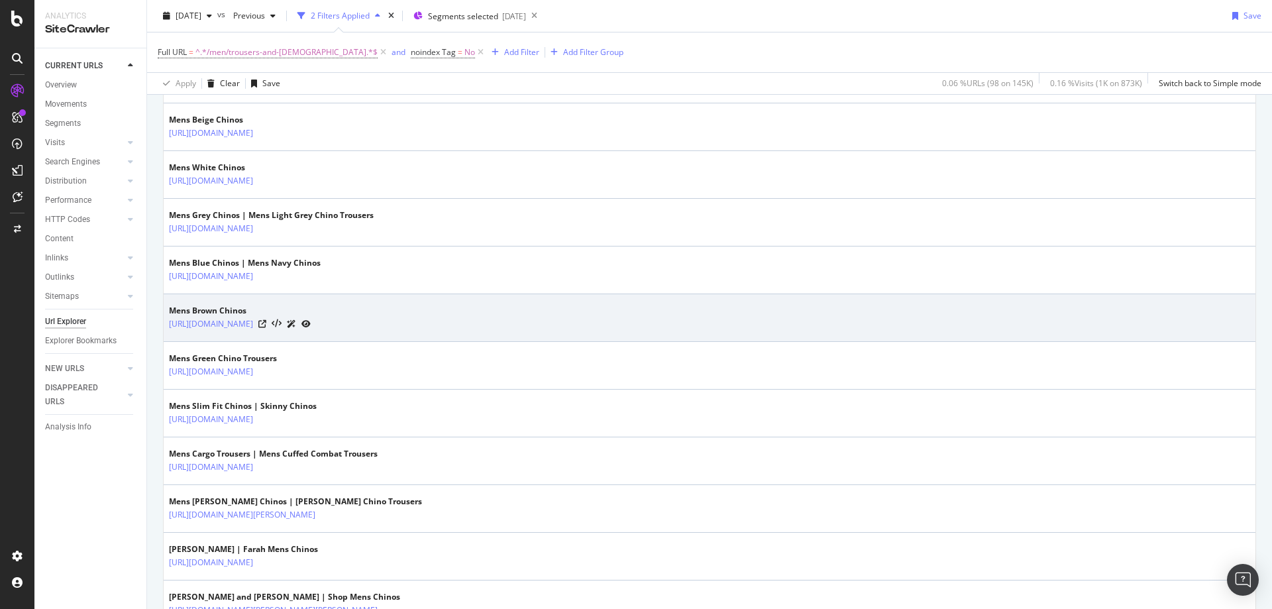
scroll to position [618, 0]
